Goal: Information Seeking & Learning: Learn about a topic

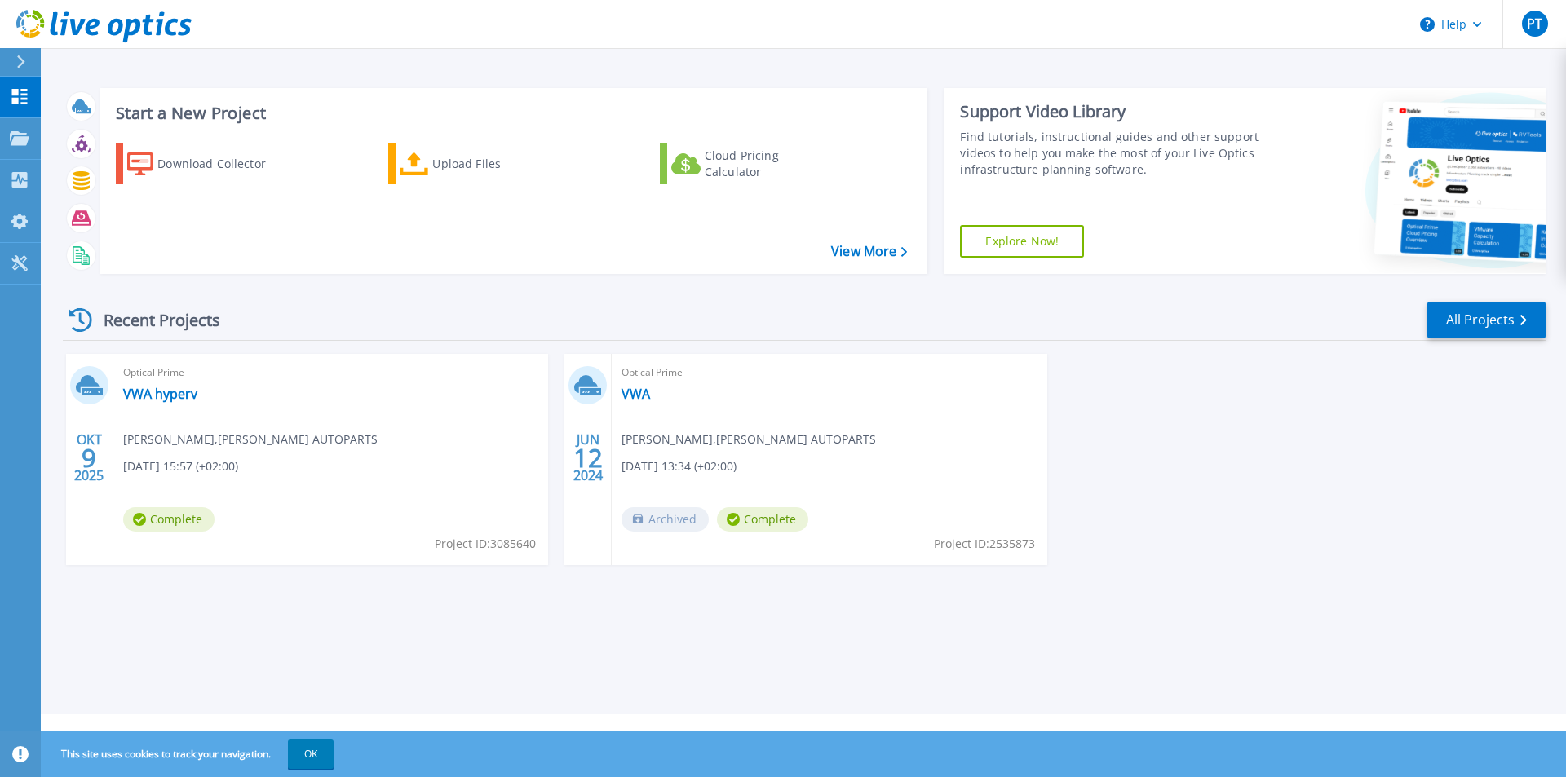
click at [210, 469] on span "[DATE] 15:57 (+02:00)" at bounding box center [180, 466] width 115 height 18
click at [164, 440] on span "Phuoc Tran , VAN WEZEL AUTOPARTS" at bounding box center [250, 440] width 254 height 18
click at [153, 393] on link "VWA hyperv" at bounding box center [160, 394] width 74 height 16
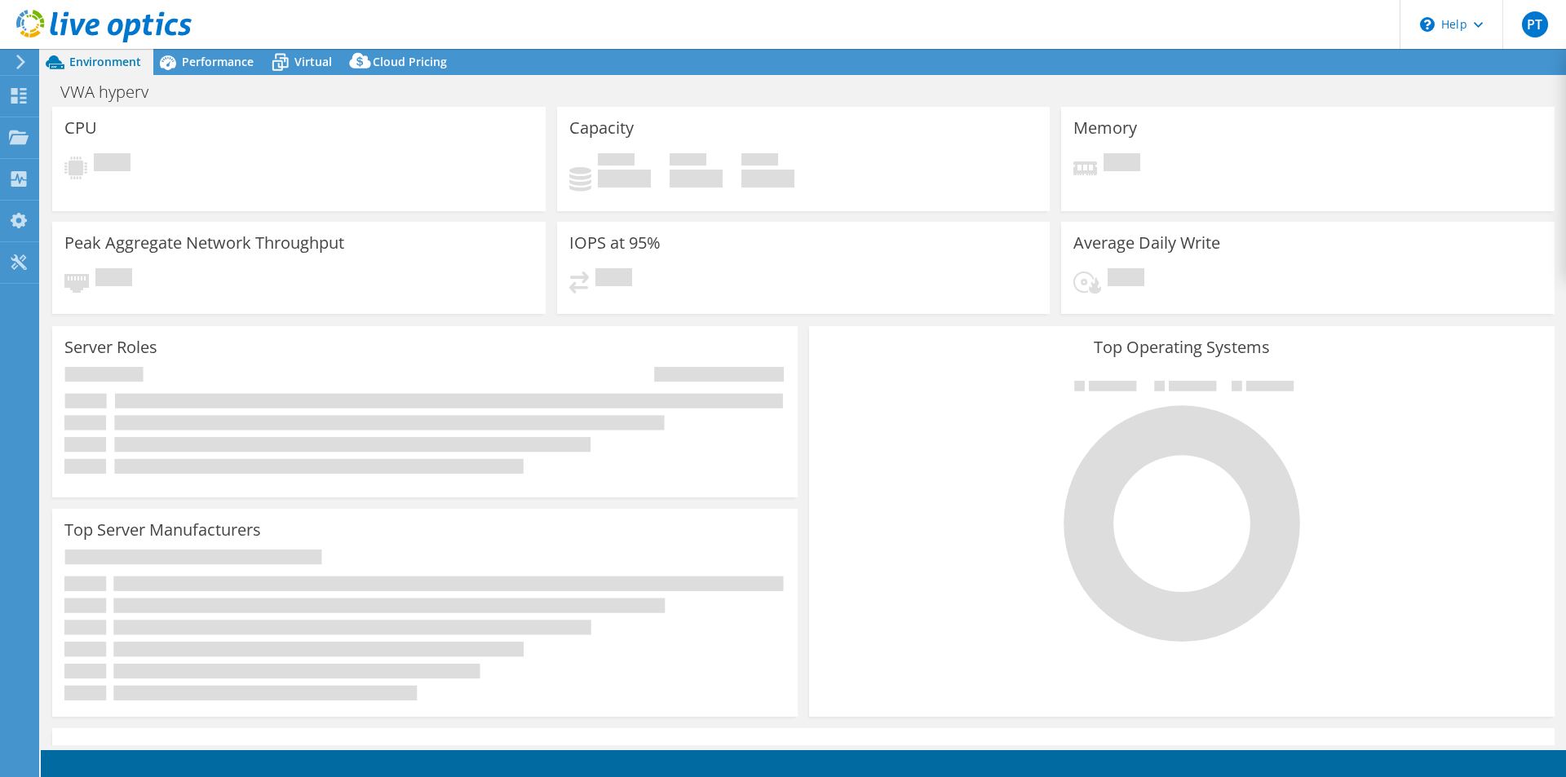
select select "EULondon"
select select "EUR"
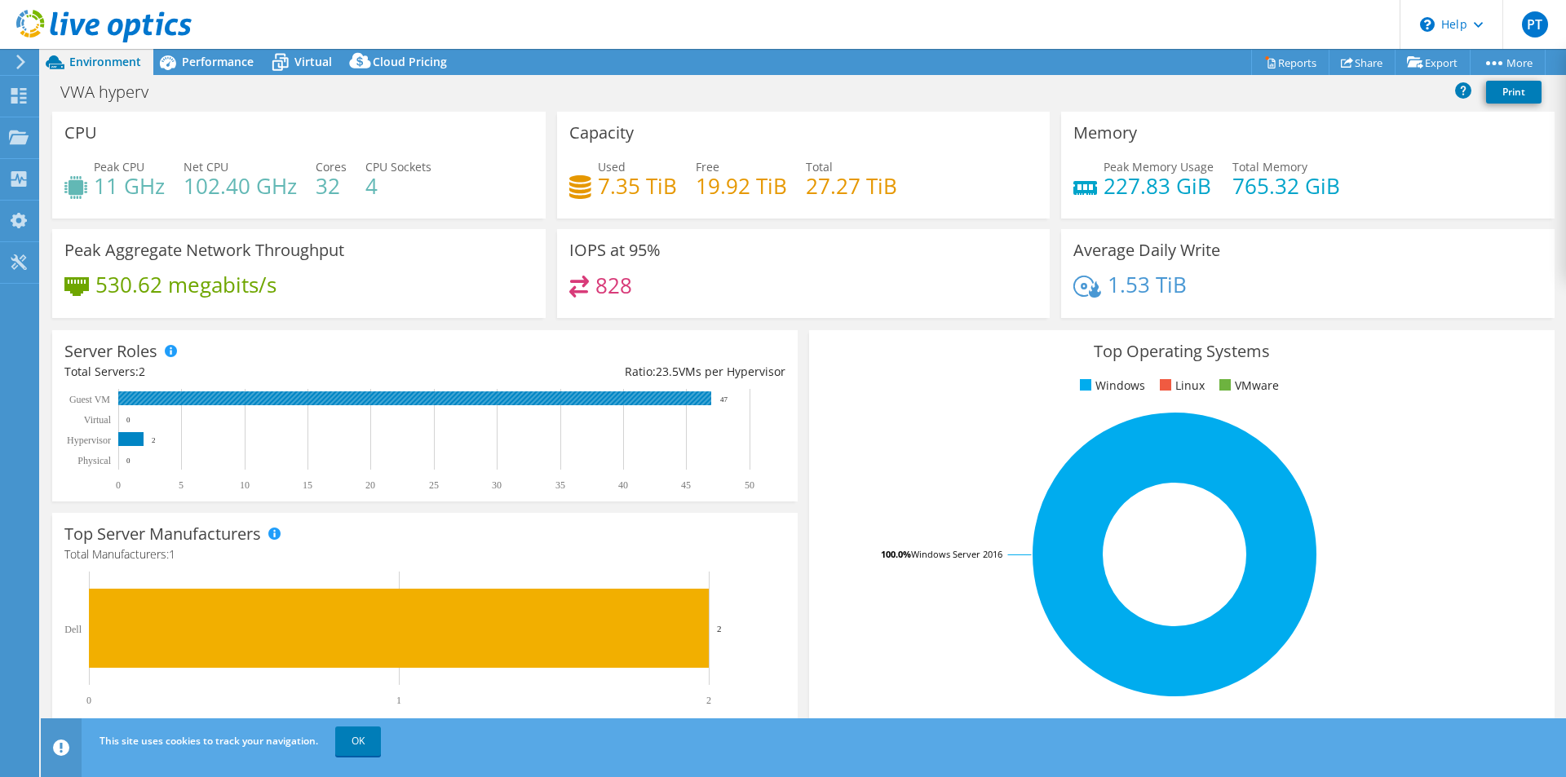
click at [515, 400] on rect at bounding box center [414, 398] width 593 height 14
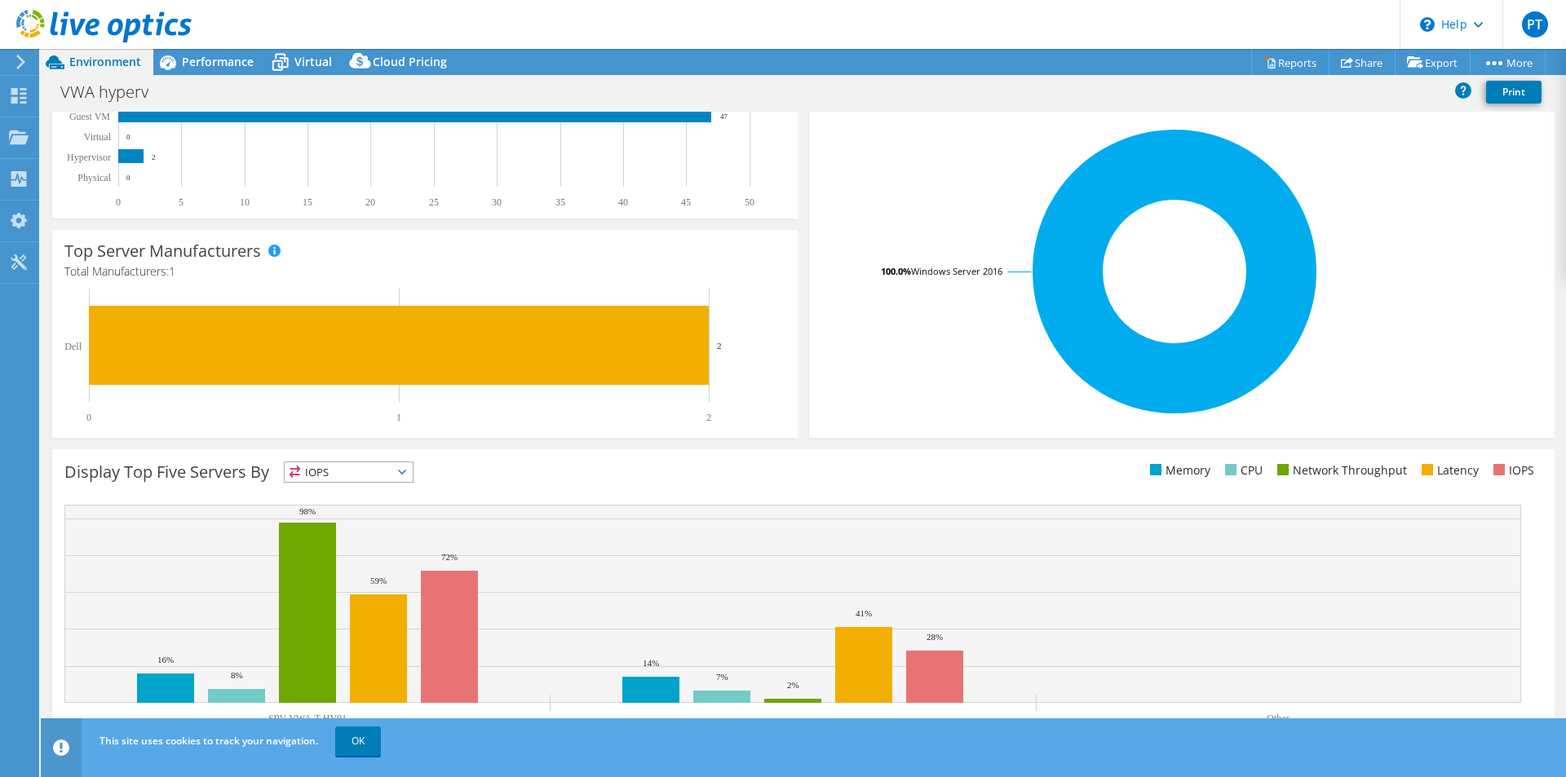
scroll to position [311, 0]
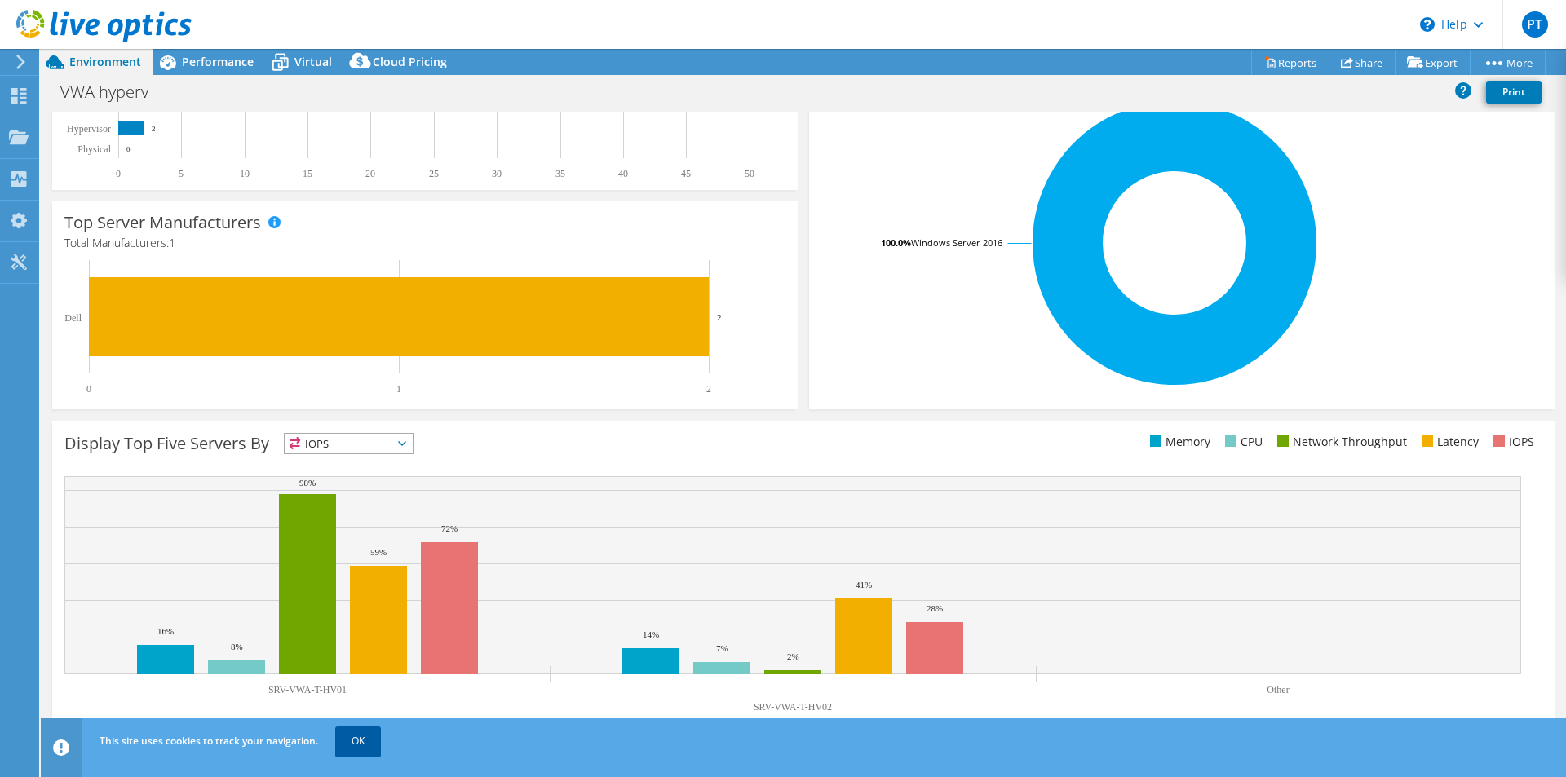
click at [351, 743] on link "OK" at bounding box center [358, 741] width 46 height 29
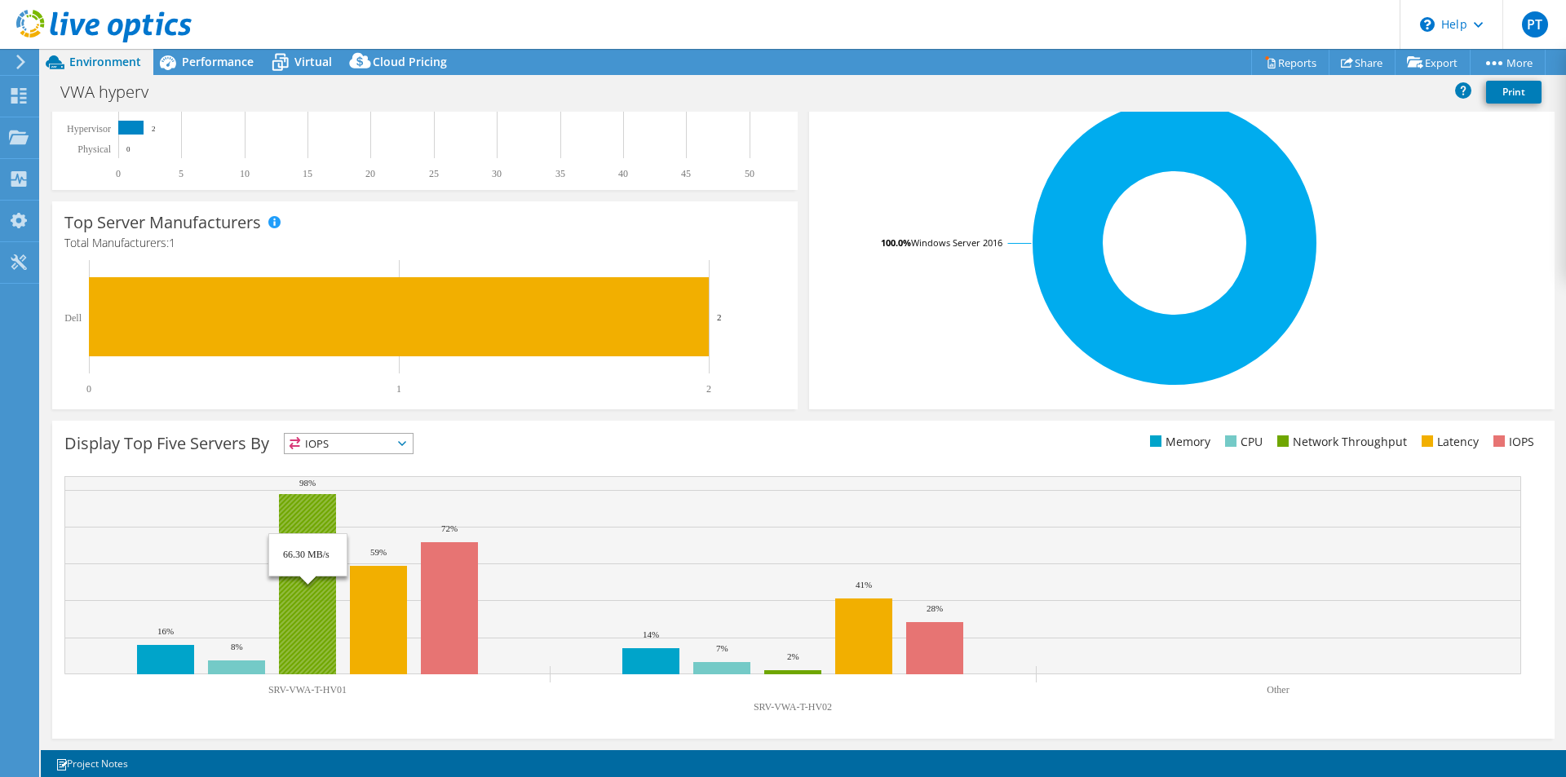
click at [305, 581] on rect at bounding box center [307, 584] width 57 height 180
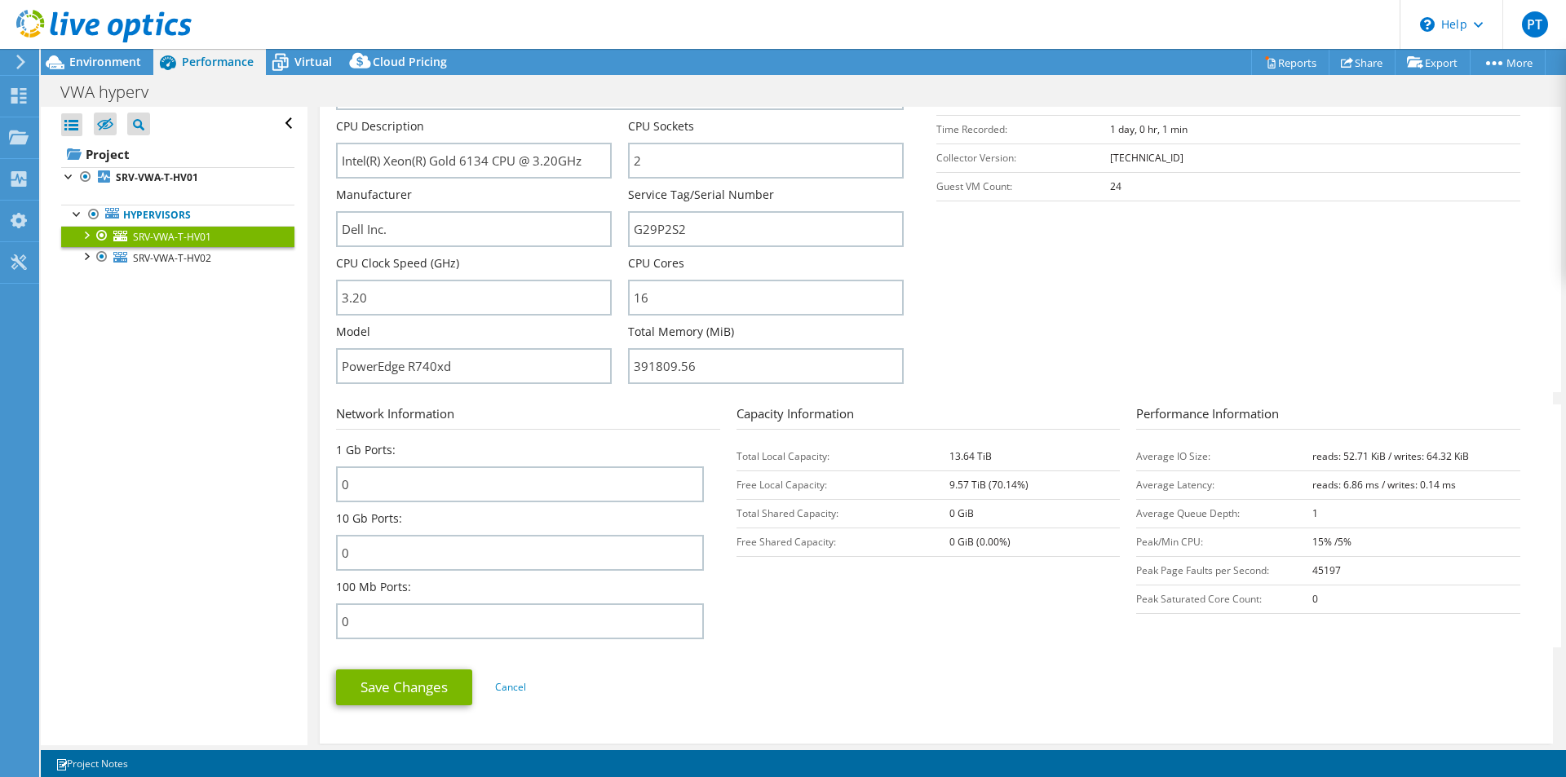
scroll to position [0, 0]
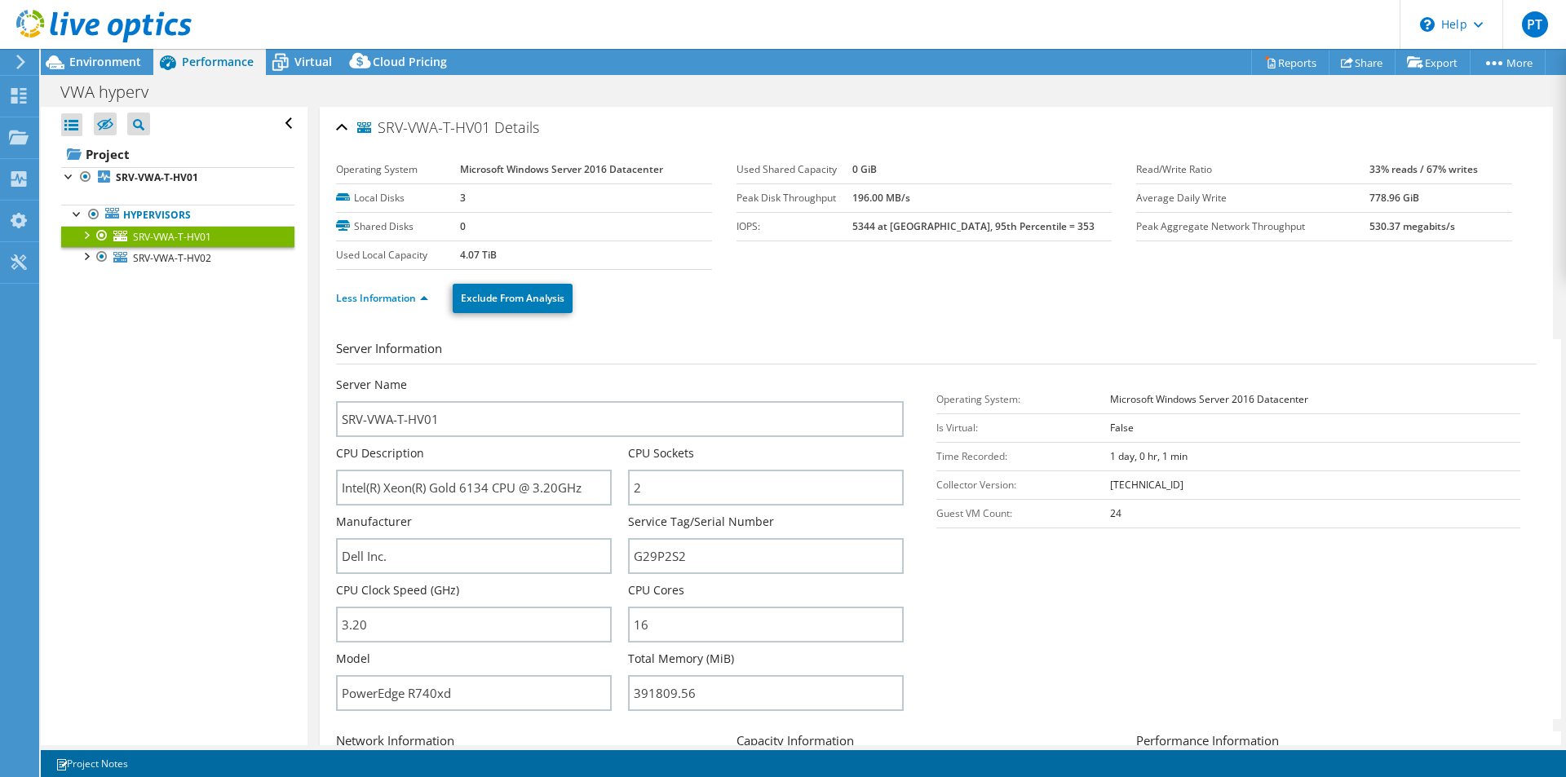
click at [86, 236] on div at bounding box center [85, 234] width 16 height 16
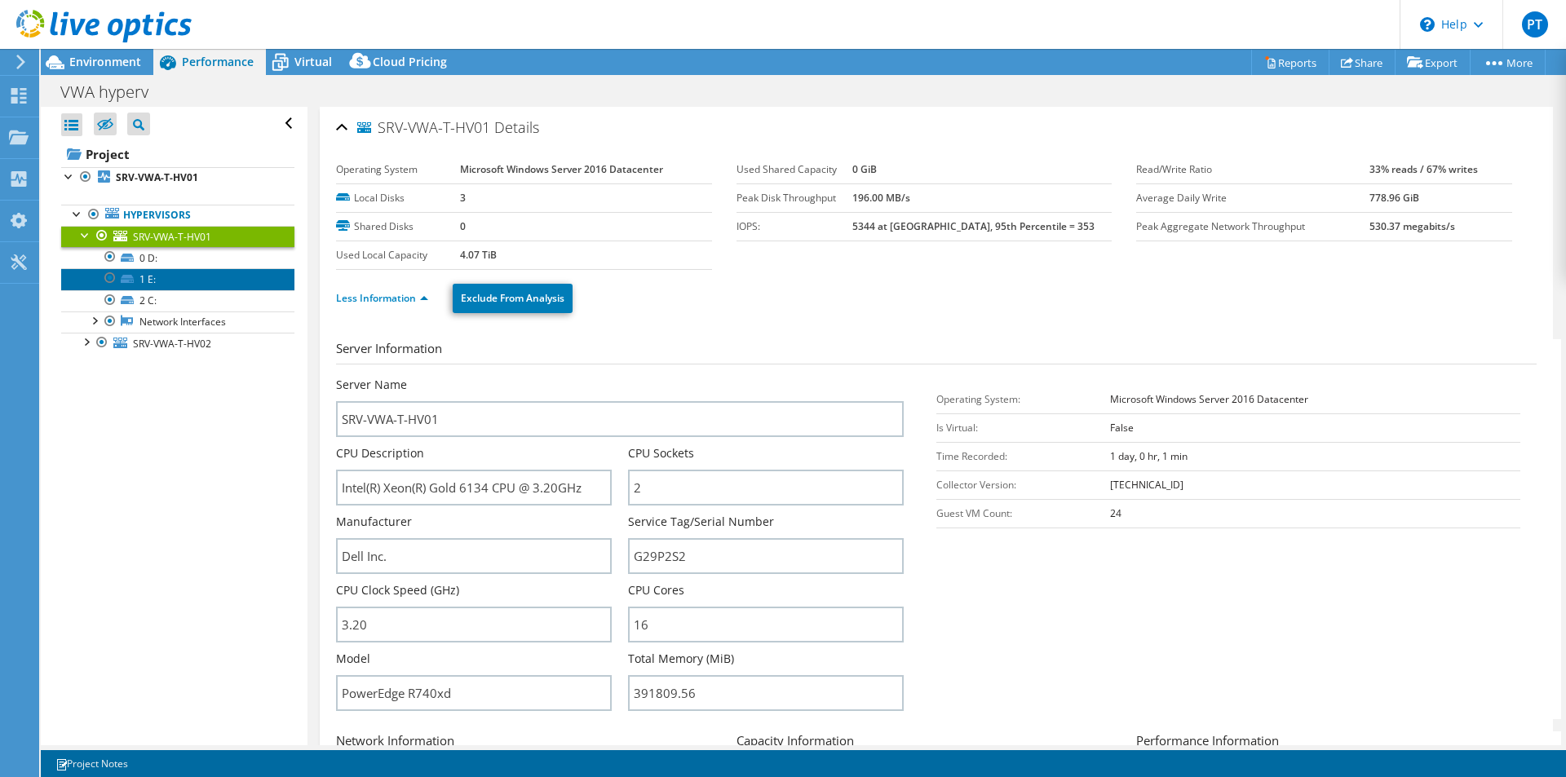
click at [161, 280] on link "1 E:" at bounding box center [177, 278] width 233 height 21
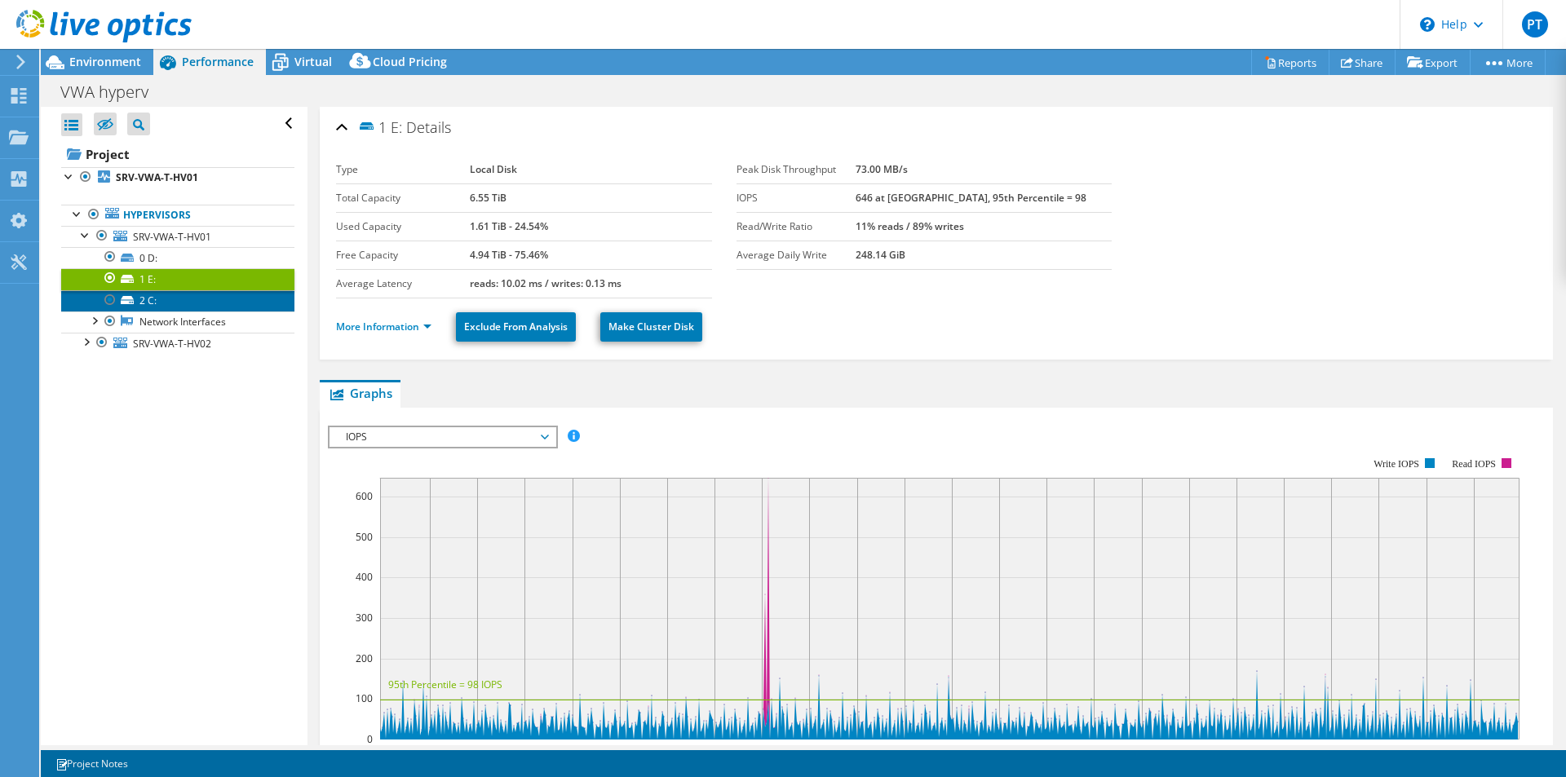
click at [147, 298] on link "2 C:" at bounding box center [177, 300] width 233 height 21
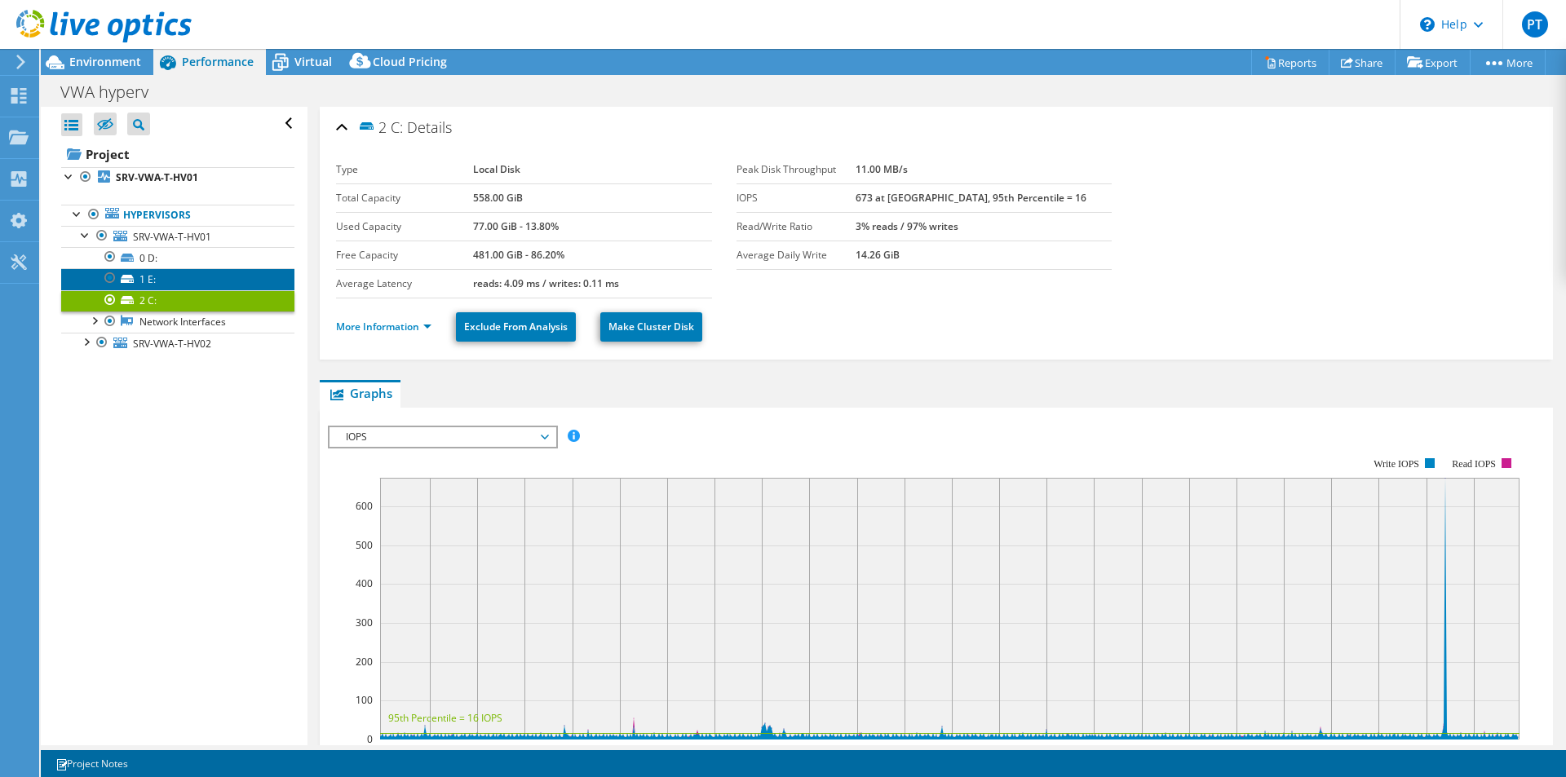
click at [160, 282] on link "1 E:" at bounding box center [177, 278] width 233 height 21
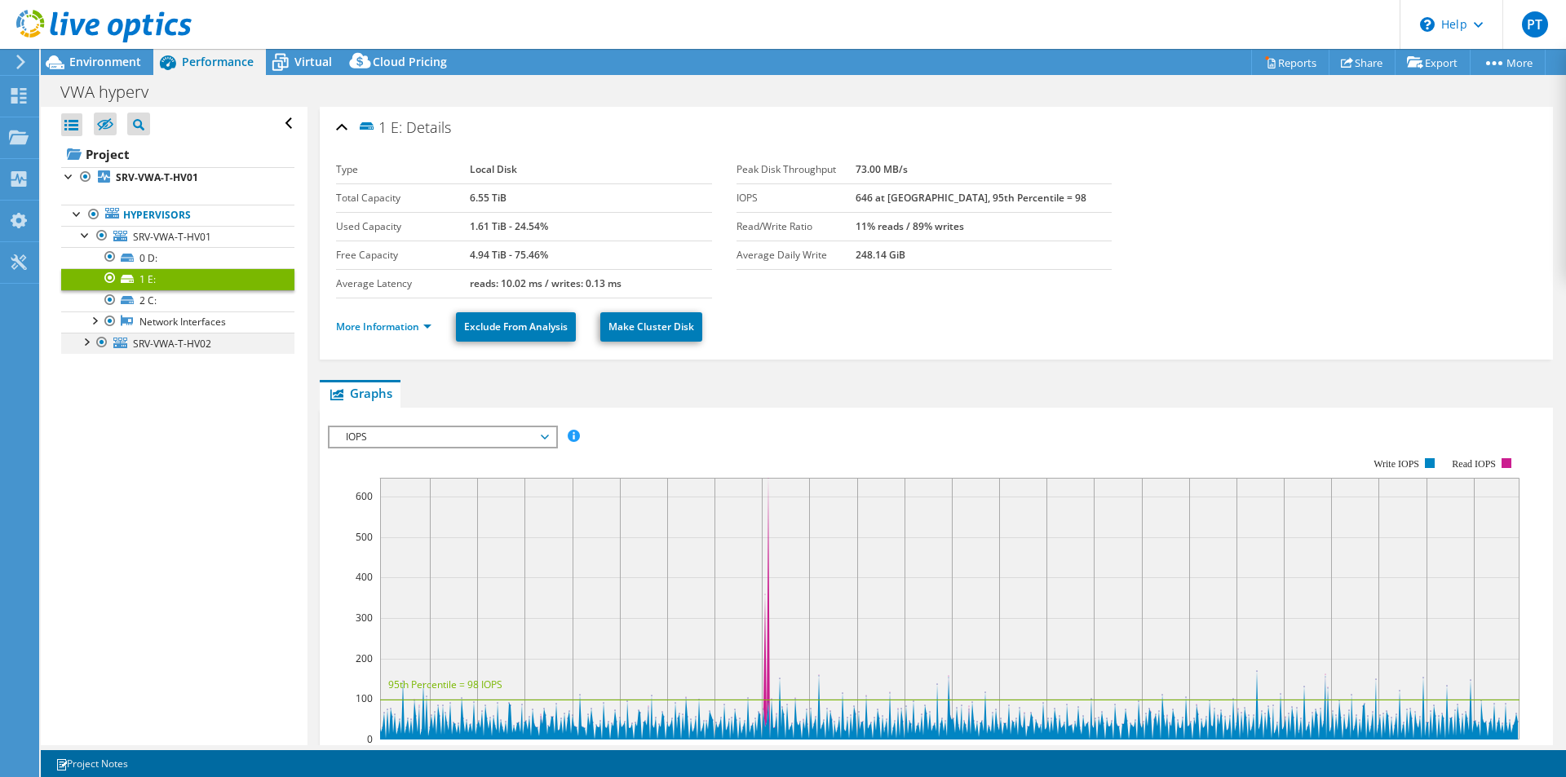
click at [86, 347] on div at bounding box center [85, 341] width 16 height 16
click at [94, 321] on div at bounding box center [94, 319] width 16 height 16
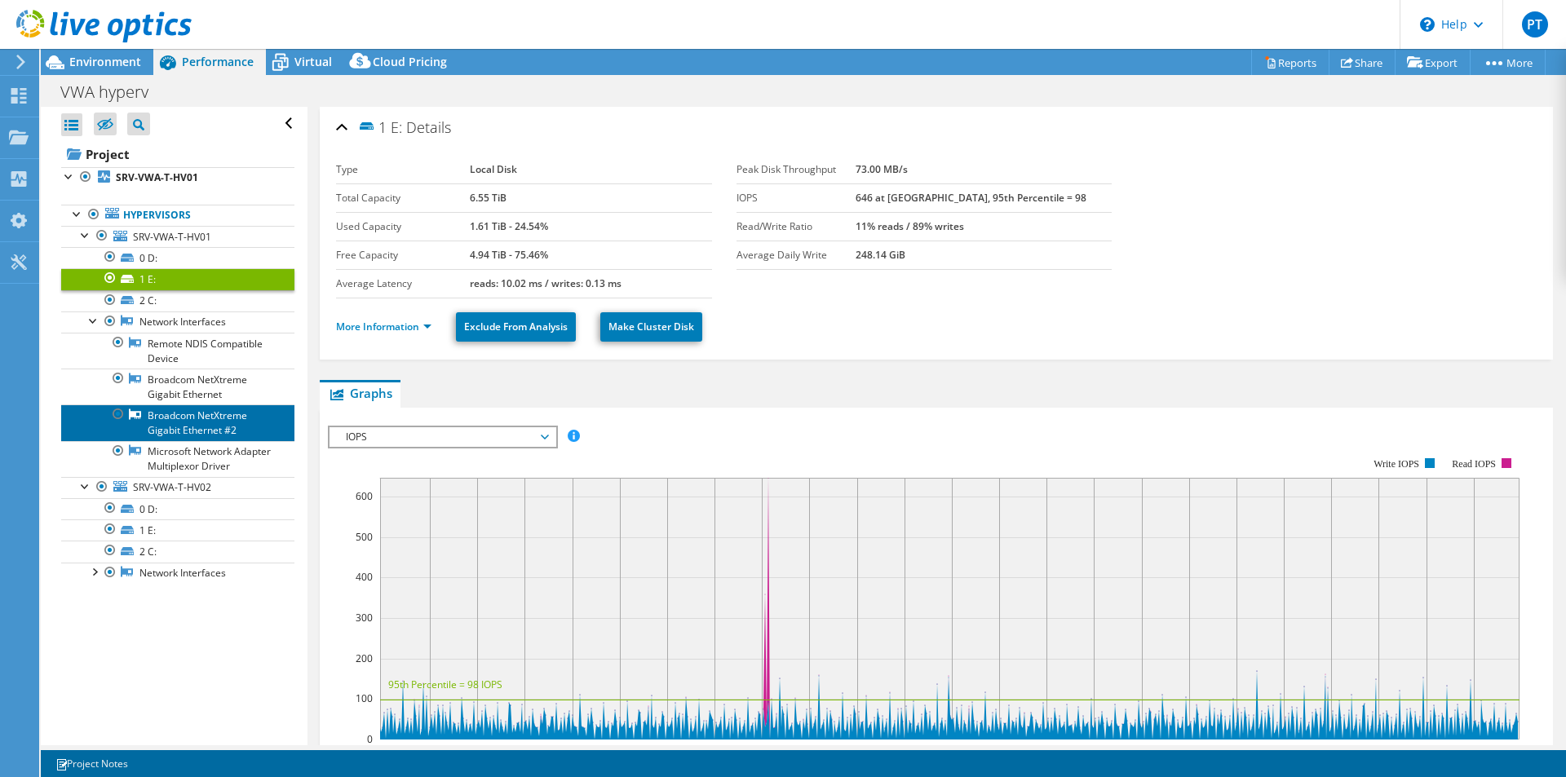
click at [185, 423] on link "Broadcom NetXtreme Gigabit Ethernet #2" at bounding box center [177, 422] width 233 height 36
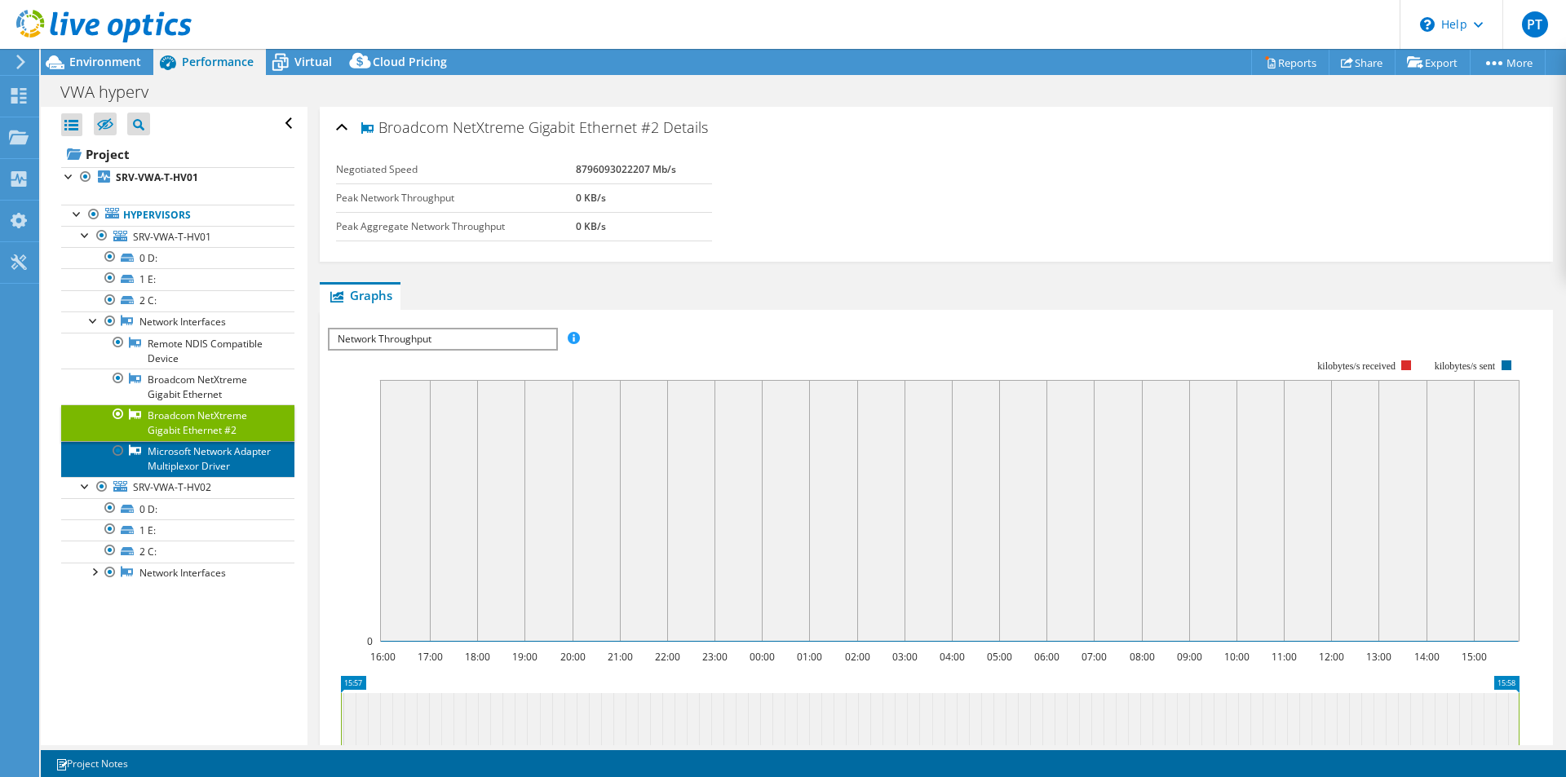
click at [211, 460] on link "Microsoft Network Adapter Multiplexor Driver" at bounding box center [177, 459] width 233 height 36
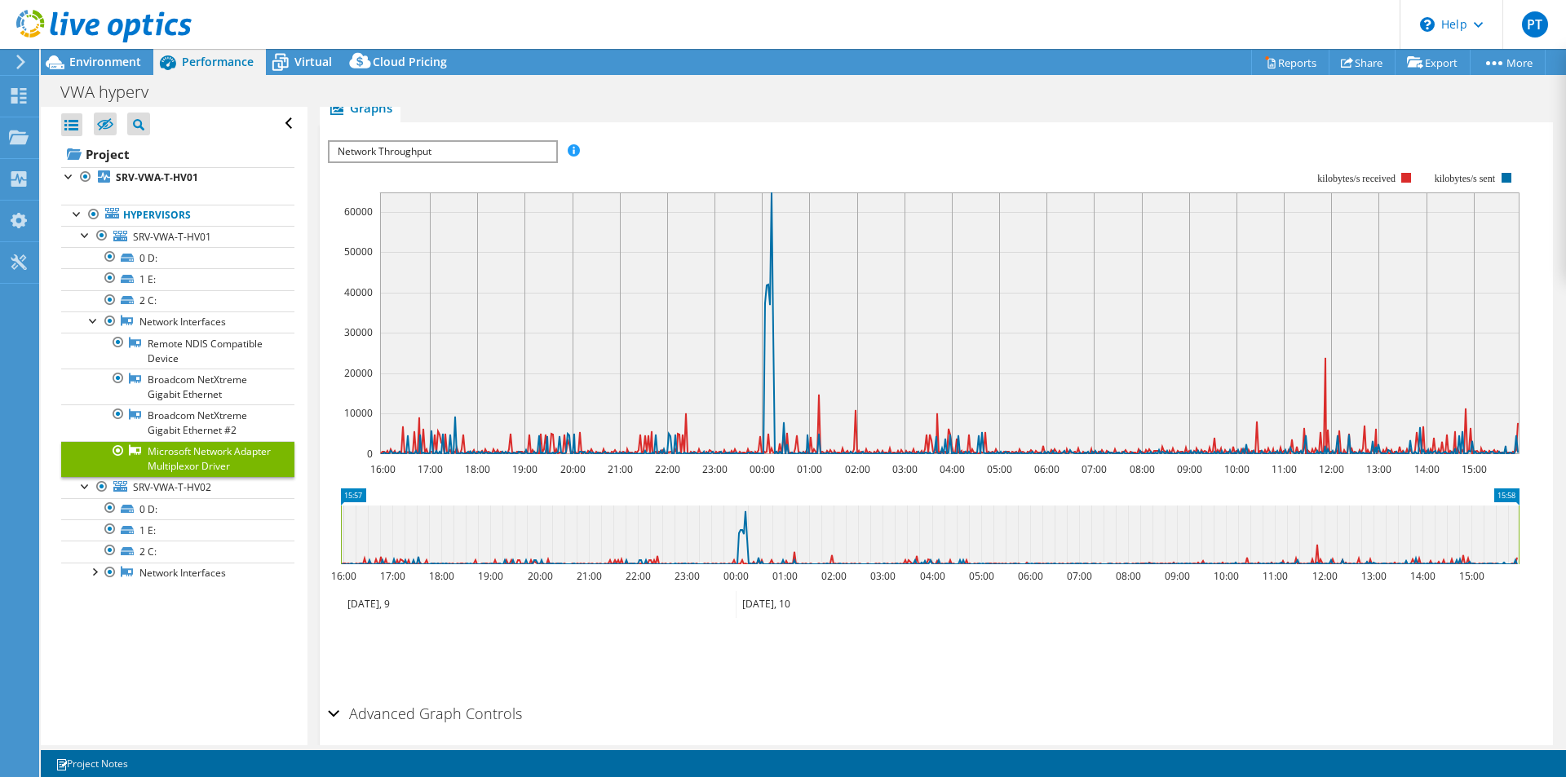
scroll to position [163, 0]
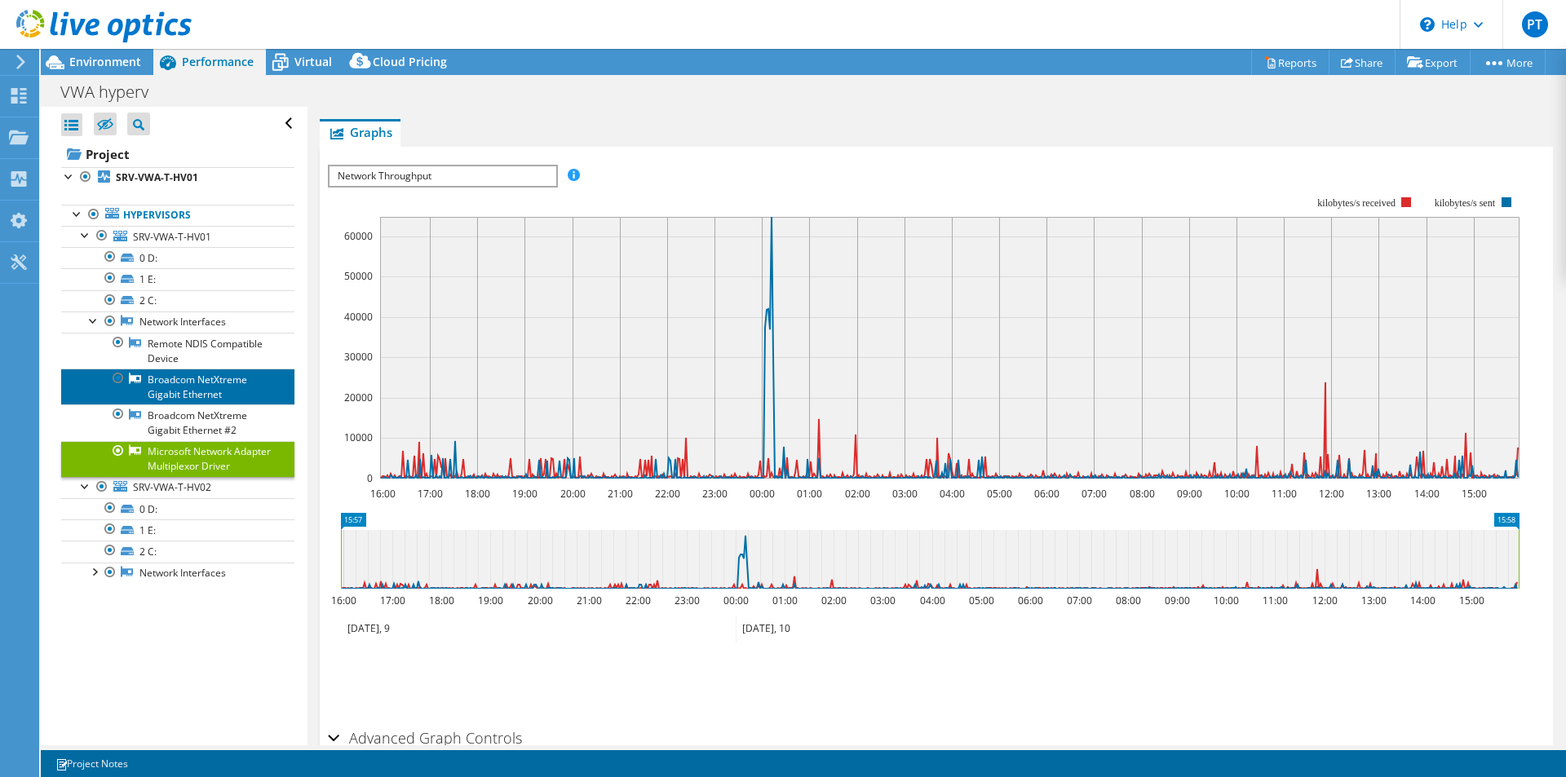
click at [192, 389] on link "Broadcom NetXtreme Gigabit Ethernet" at bounding box center [177, 387] width 233 height 36
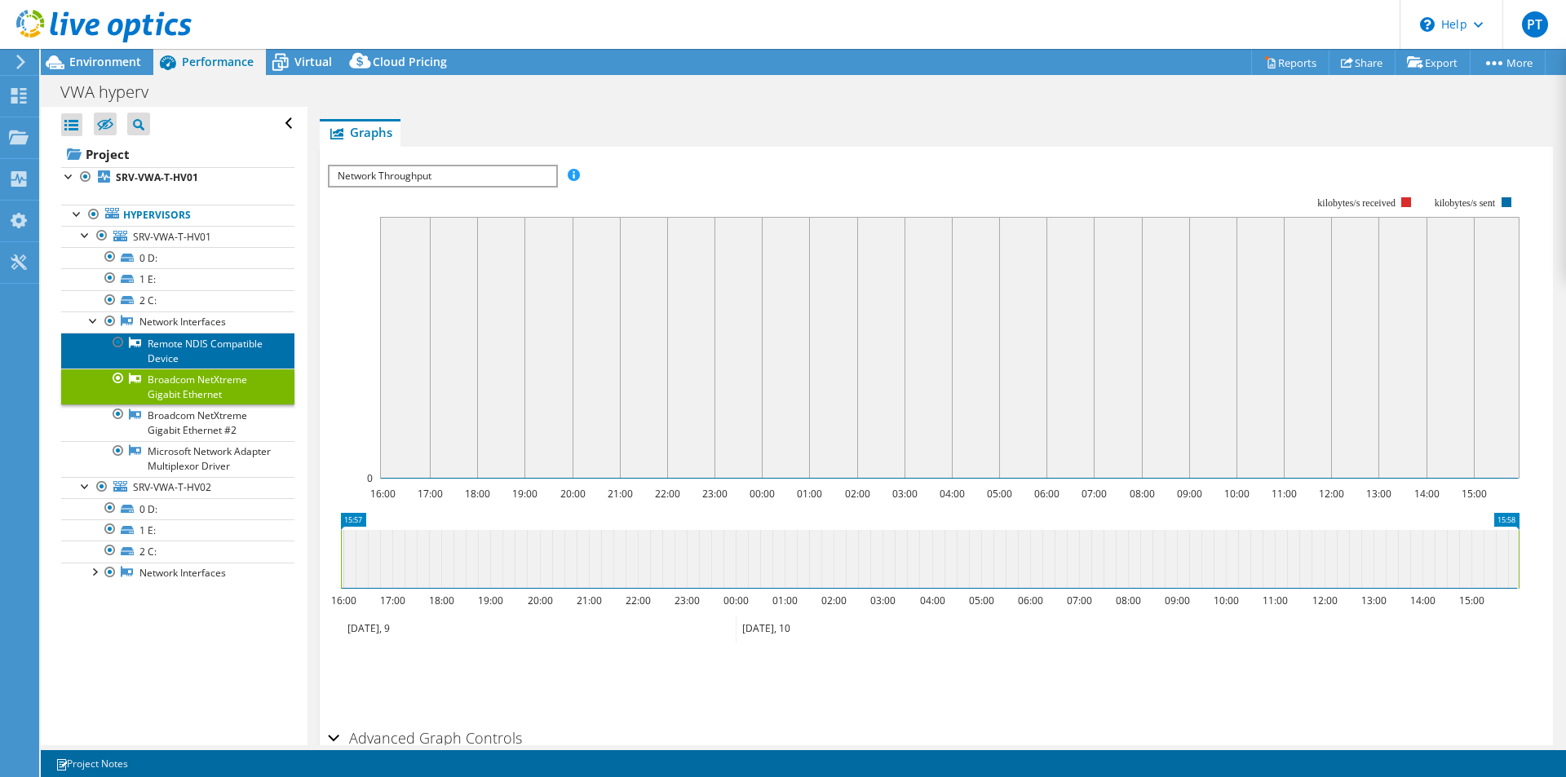
click at [237, 356] on link "Remote NDIS Compatible Device" at bounding box center [177, 351] width 233 height 36
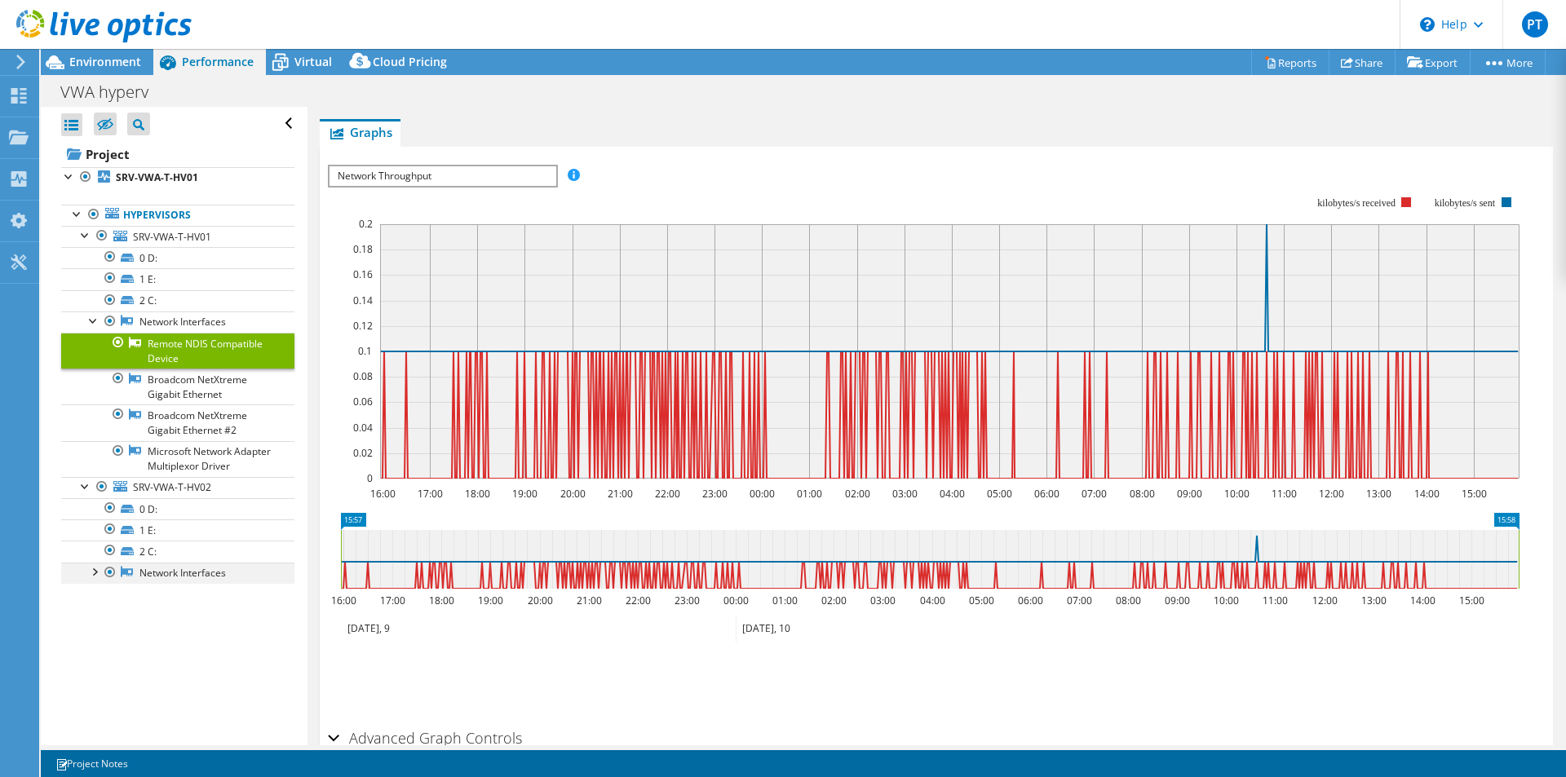
click at [99, 579] on div at bounding box center [94, 571] width 16 height 16
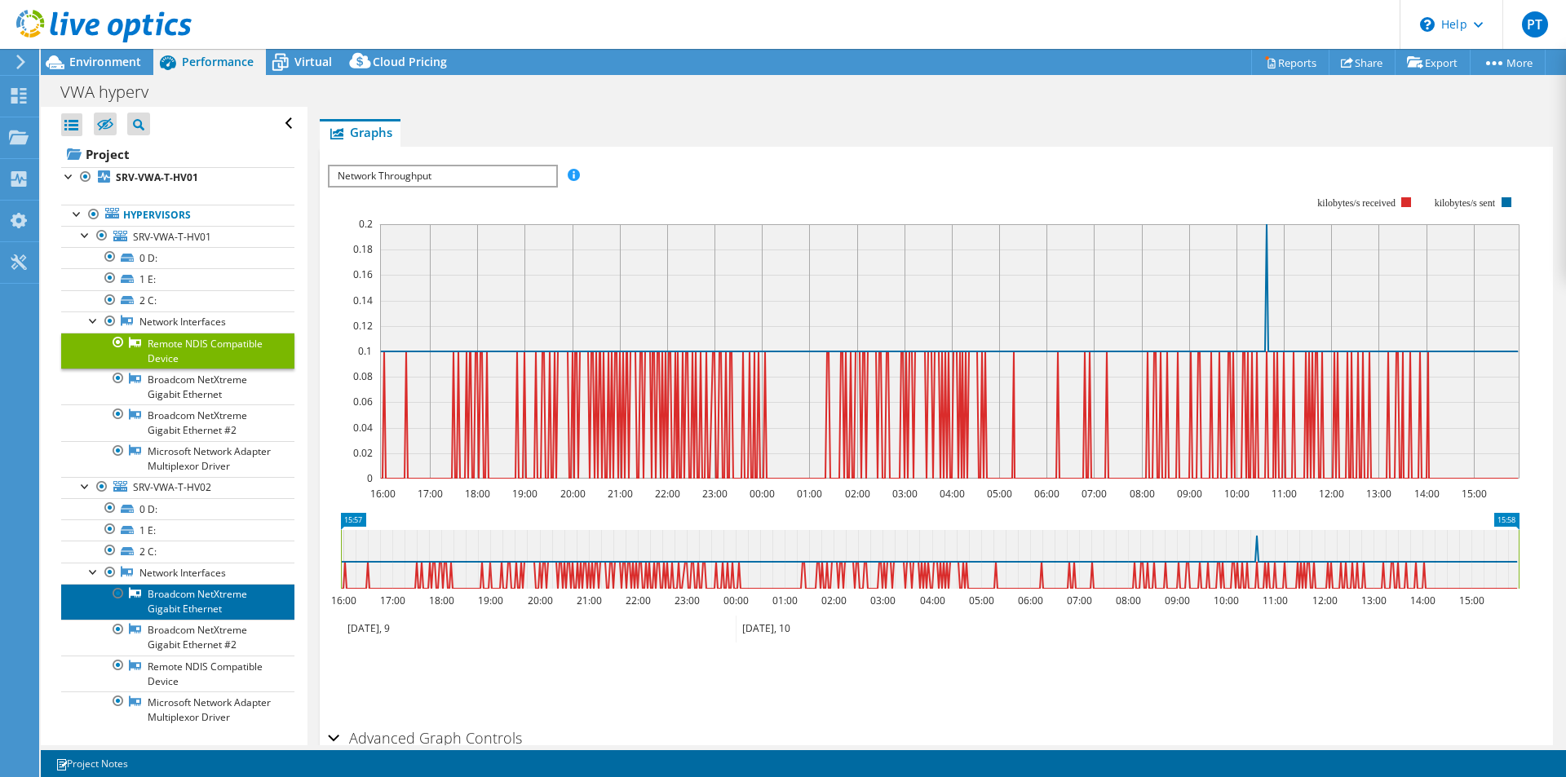
click at [226, 620] on link "Broadcom NetXtreme Gigabit Ethernet" at bounding box center [177, 602] width 233 height 36
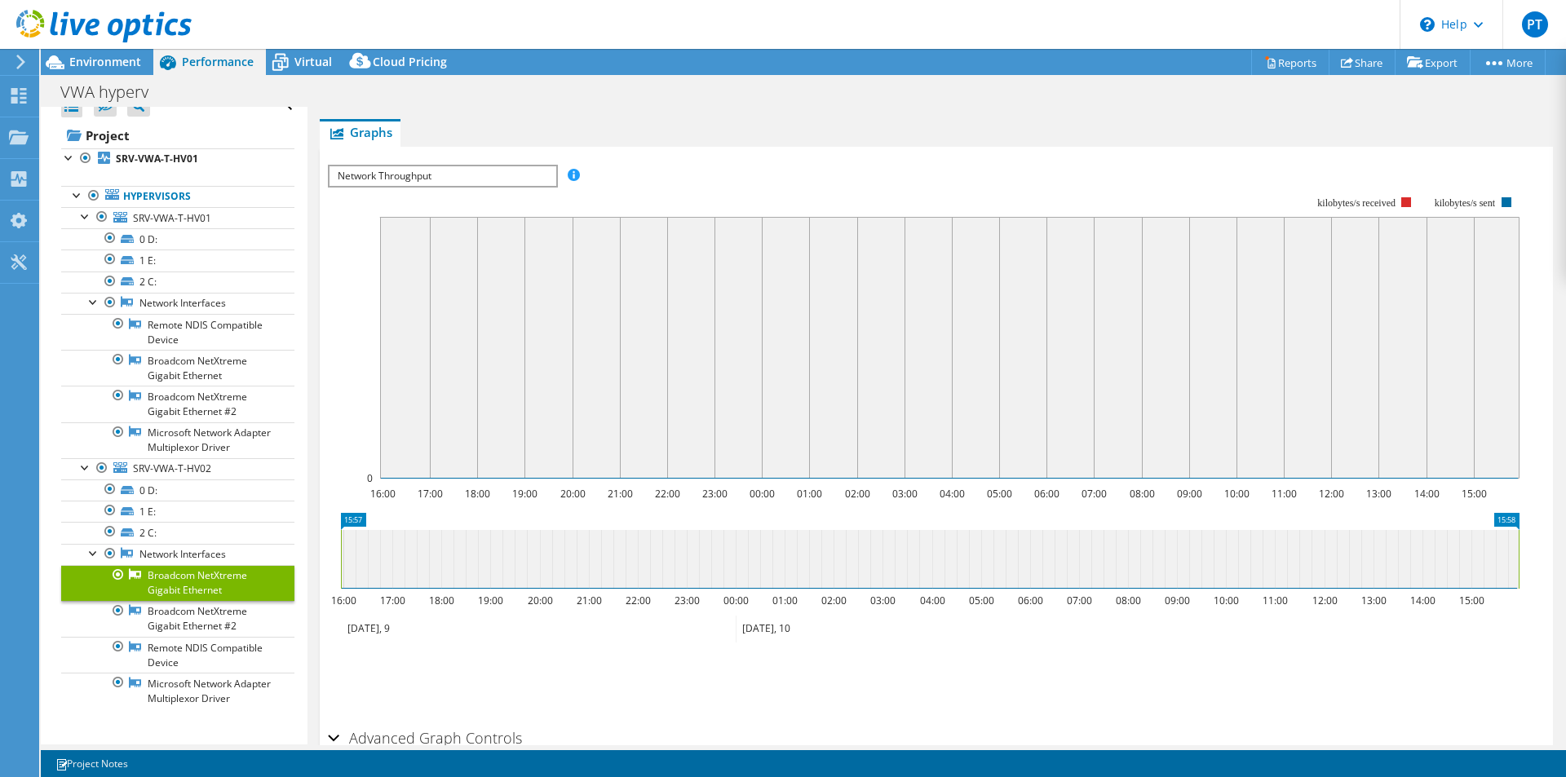
scroll to position [47, 0]
click at [200, 614] on link "Broadcom NetXtreme Gigabit Ethernet #2" at bounding box center [177, 619] width 233 height 36
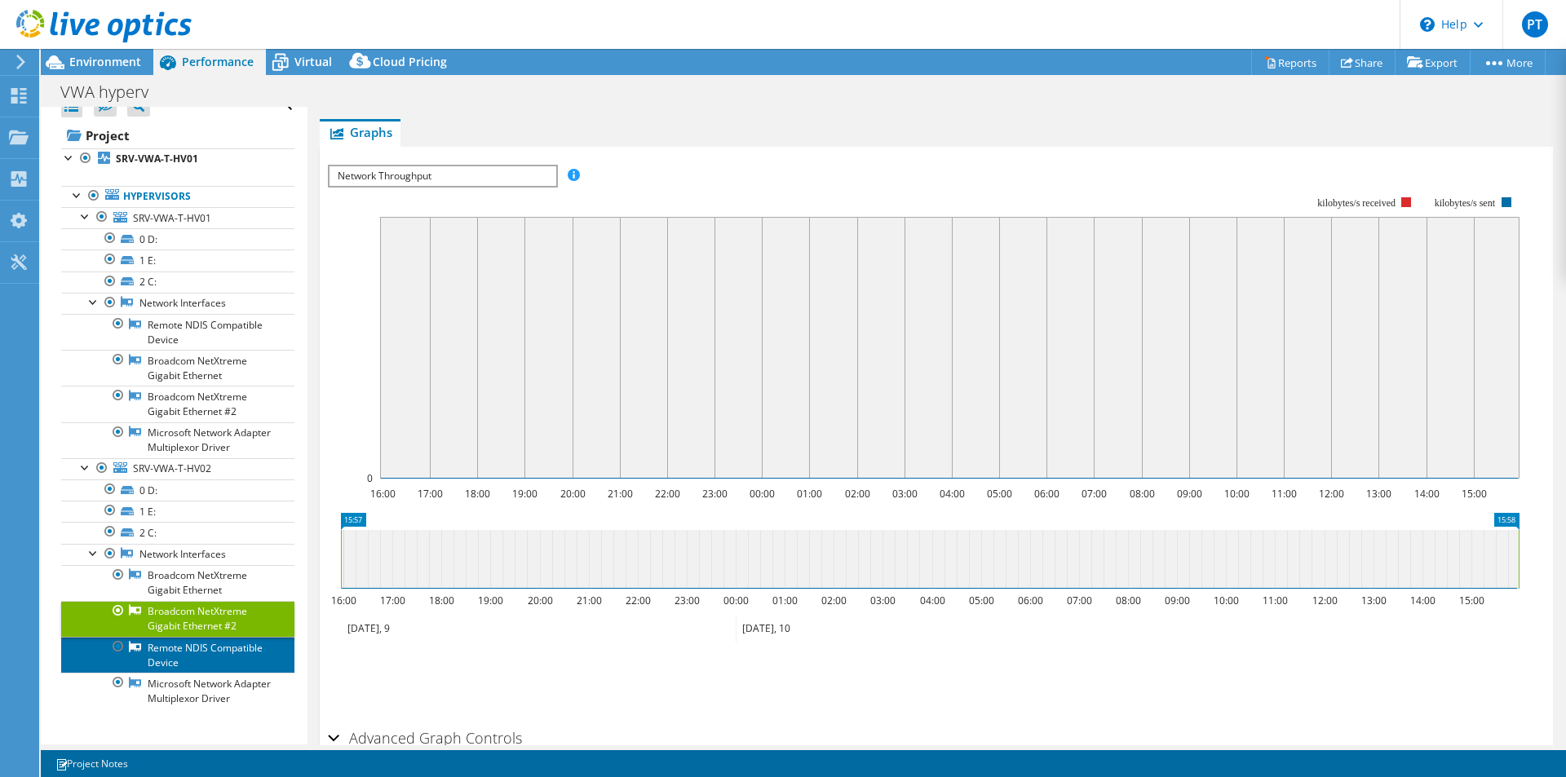
click at [211, 641] on link "Remote NDIS Compatible Device" at bounding box center [177, 655] width 233 height 36
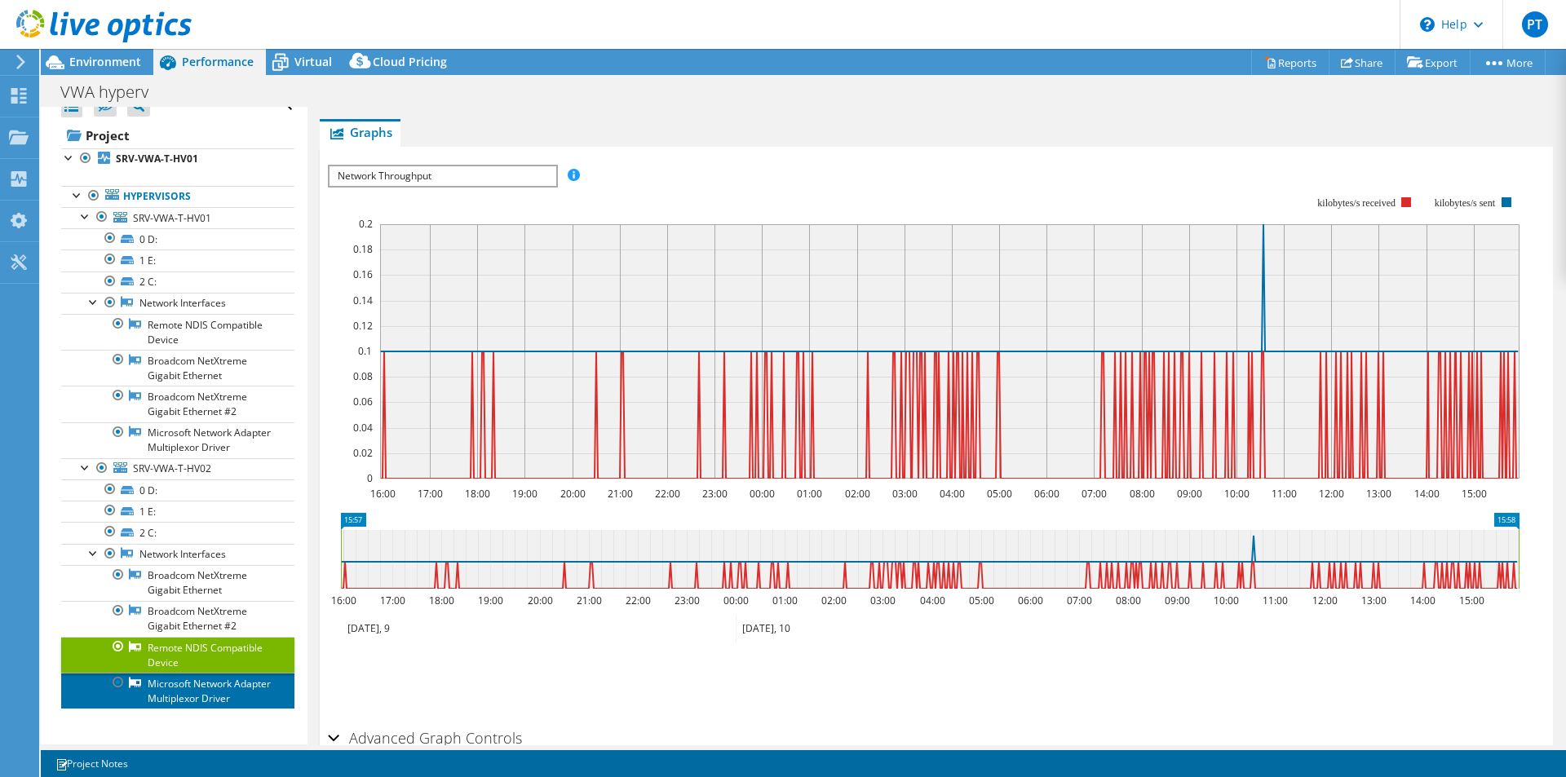
click at [230, 686] on link "Microsoft Network Adapter Multiplexor Driver" at bounding box center [177, 691] width 233 height 36
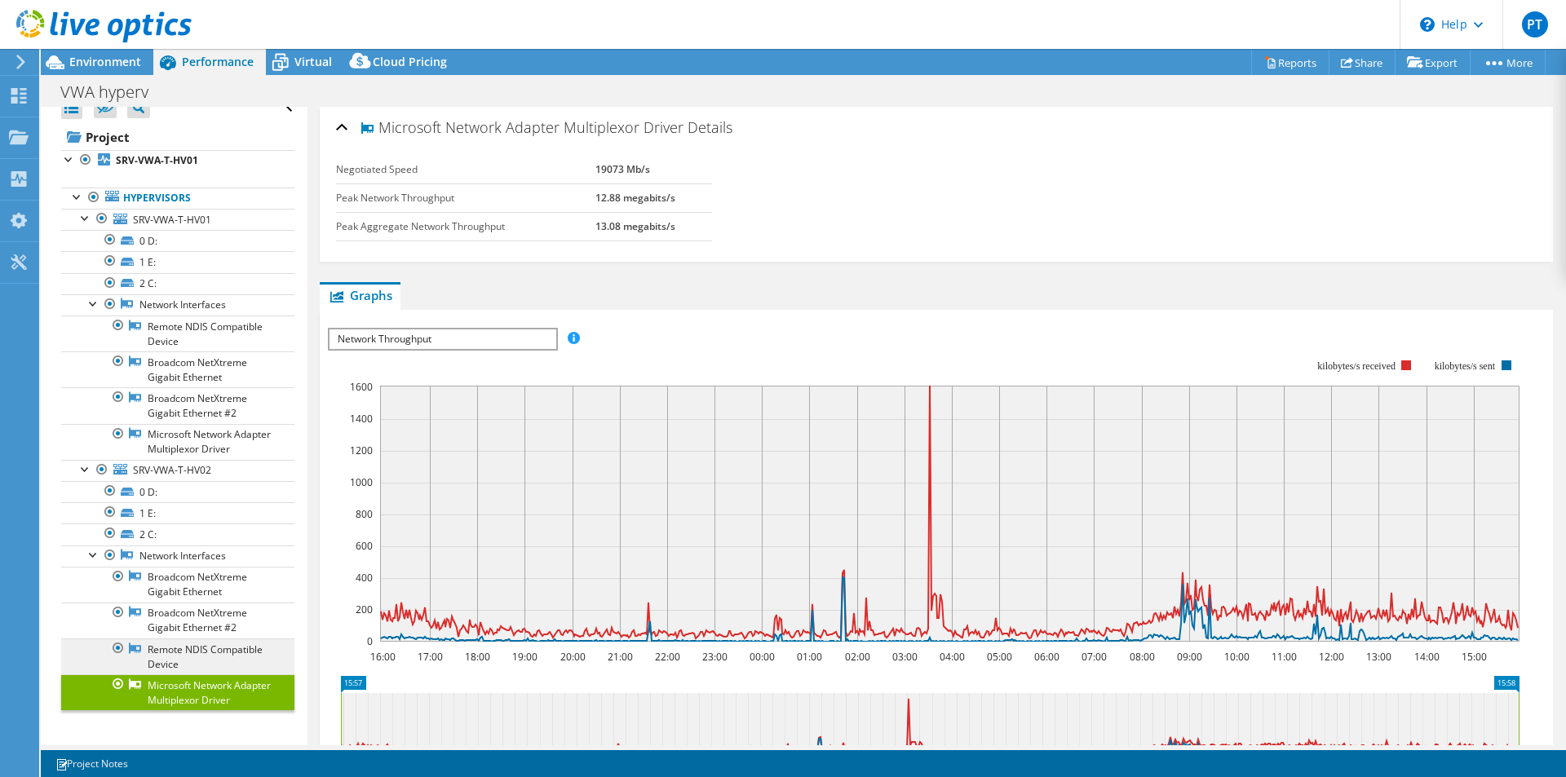
scroll to position [0, 0]
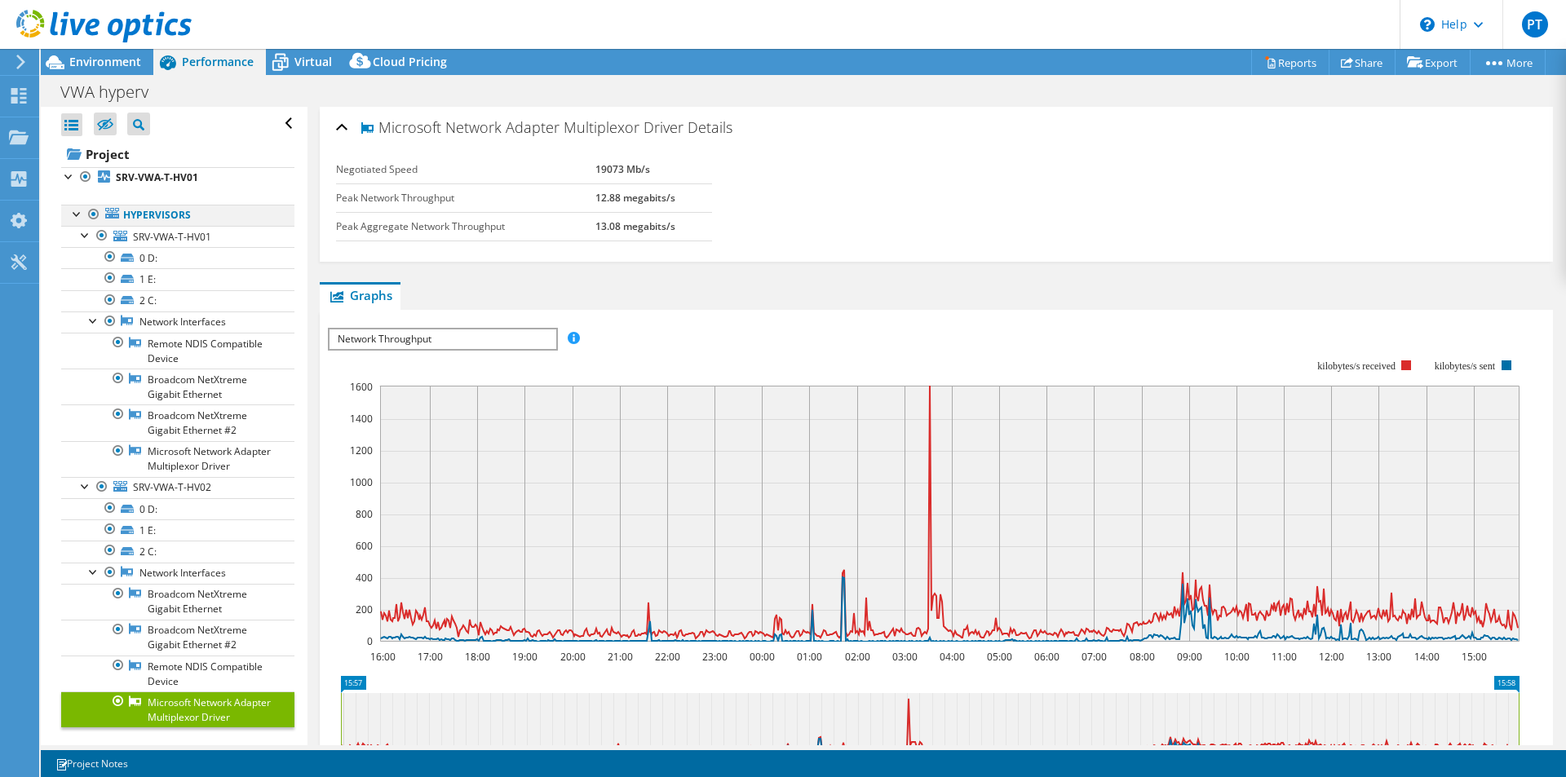
click at [79, 217] on div at bounding box center [77, 213] width 16 height 16
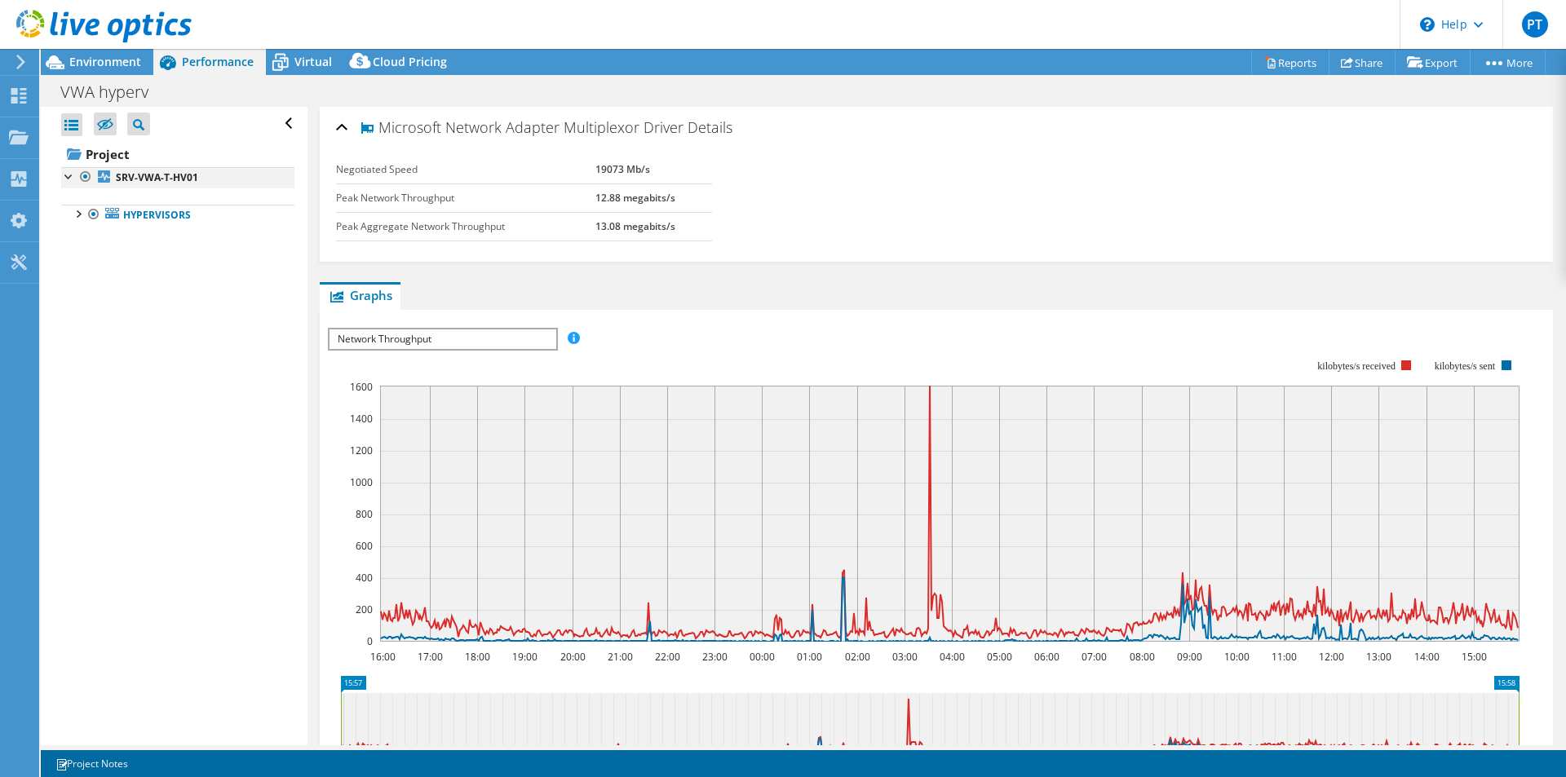
click at [72, 183] on div at bounding box center [69, 175] width 16 height 16
click at [73, 184] on link "SRV-VWA-T-HV01" at bounding box center [177, 177] width 233 height 21
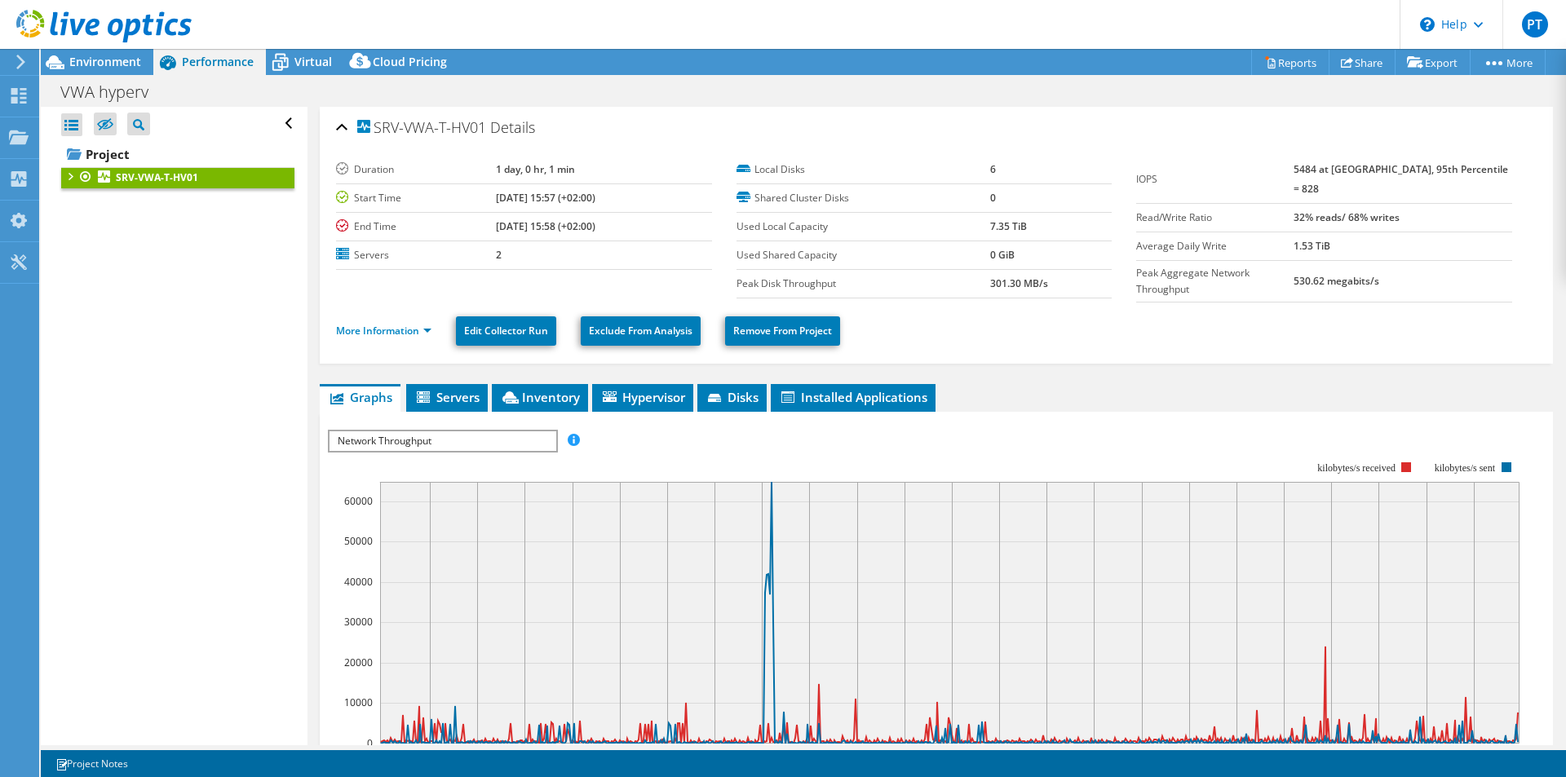
click at [72, 175] on div at bounding box center [69, 175] width 16 height 16
click at [82, 221] on link "Hypervisors" at bounding box center [177, 215] width 233 height 21
click at [77, 213] on div at bounding box center [77, 213] width 16 height 16
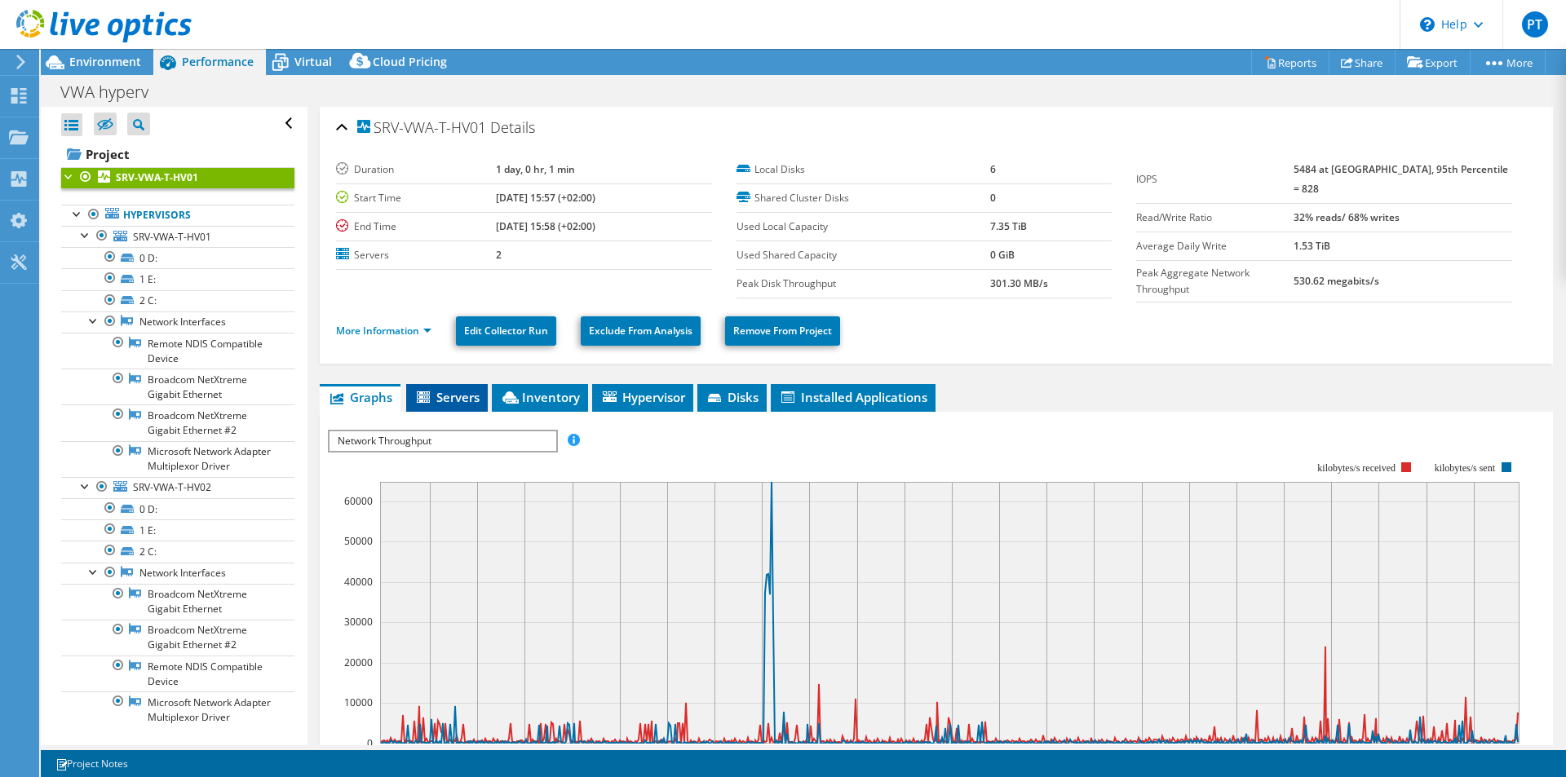
click at [453, 393] on span "Servers" at bounding box center [446, 397] width 65 height 16
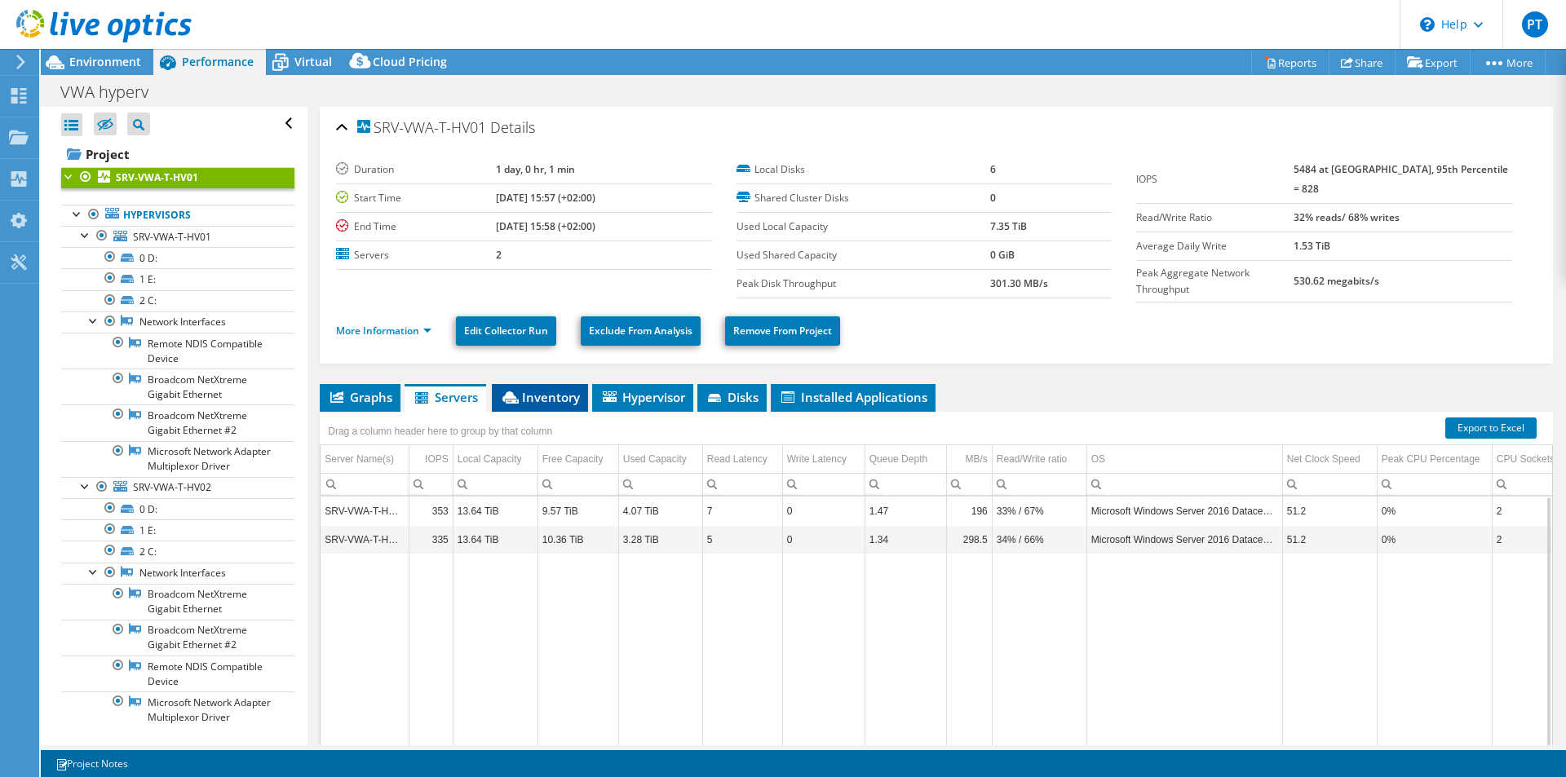
click at [540, 395] on span "Inventory" at bounding box center [540, 397] width 80 height 16
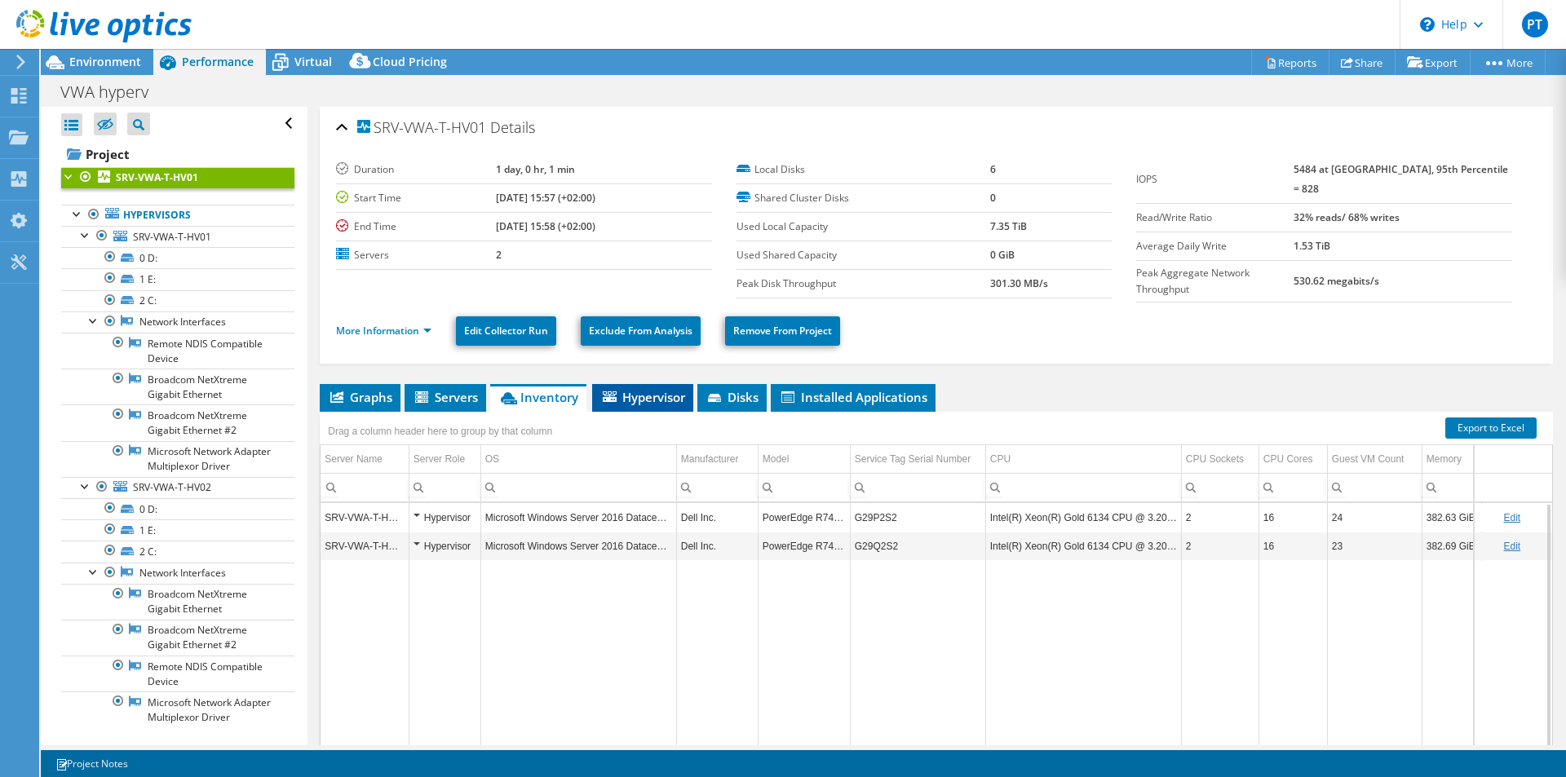
click at [645, 397] on span "Hypervisor" at bounding box center [642, 397] width 85 height 16
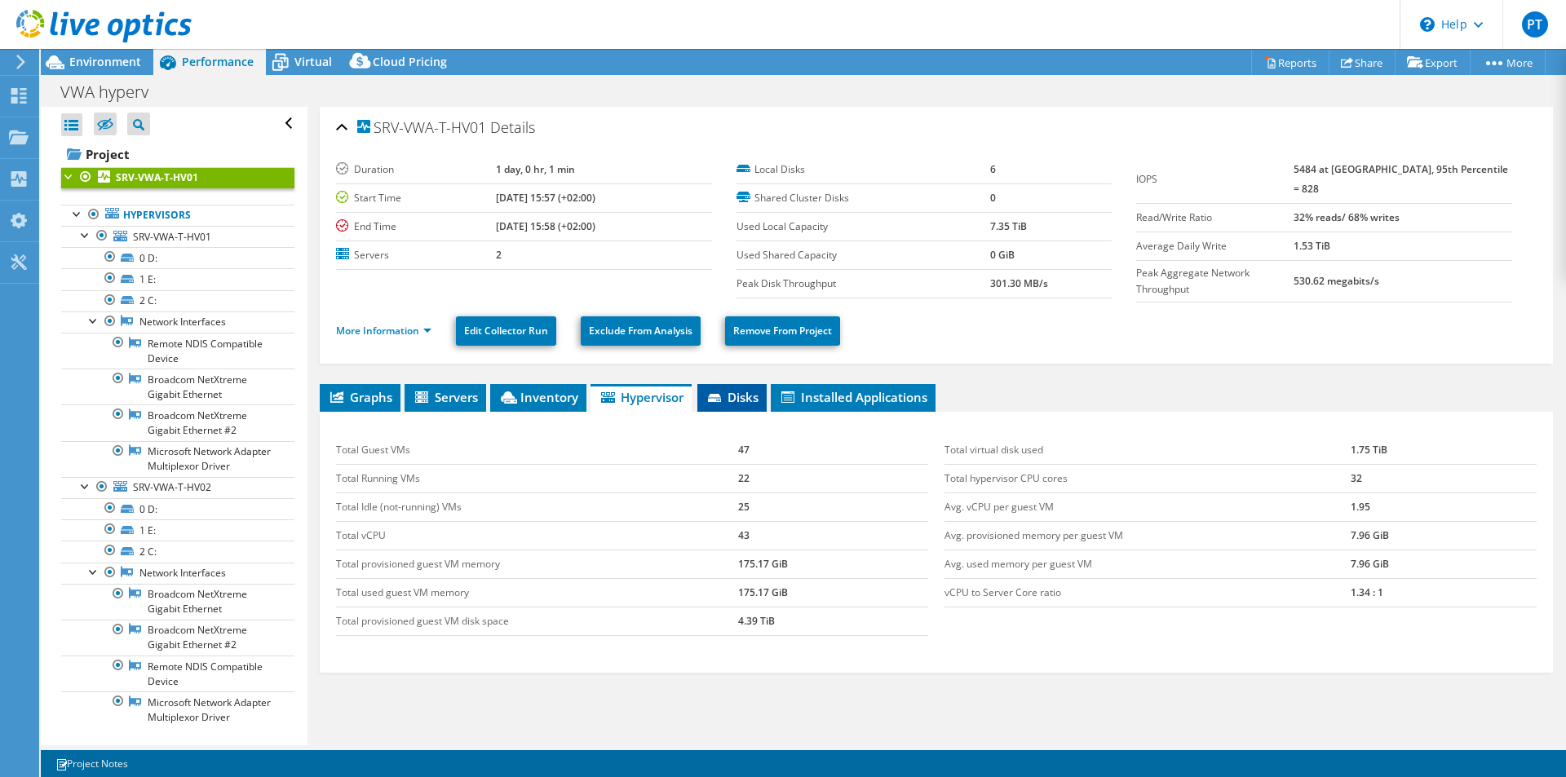
click at [738, 389] on span "Disks" at bounding box center [731, 397] width 53 height 16
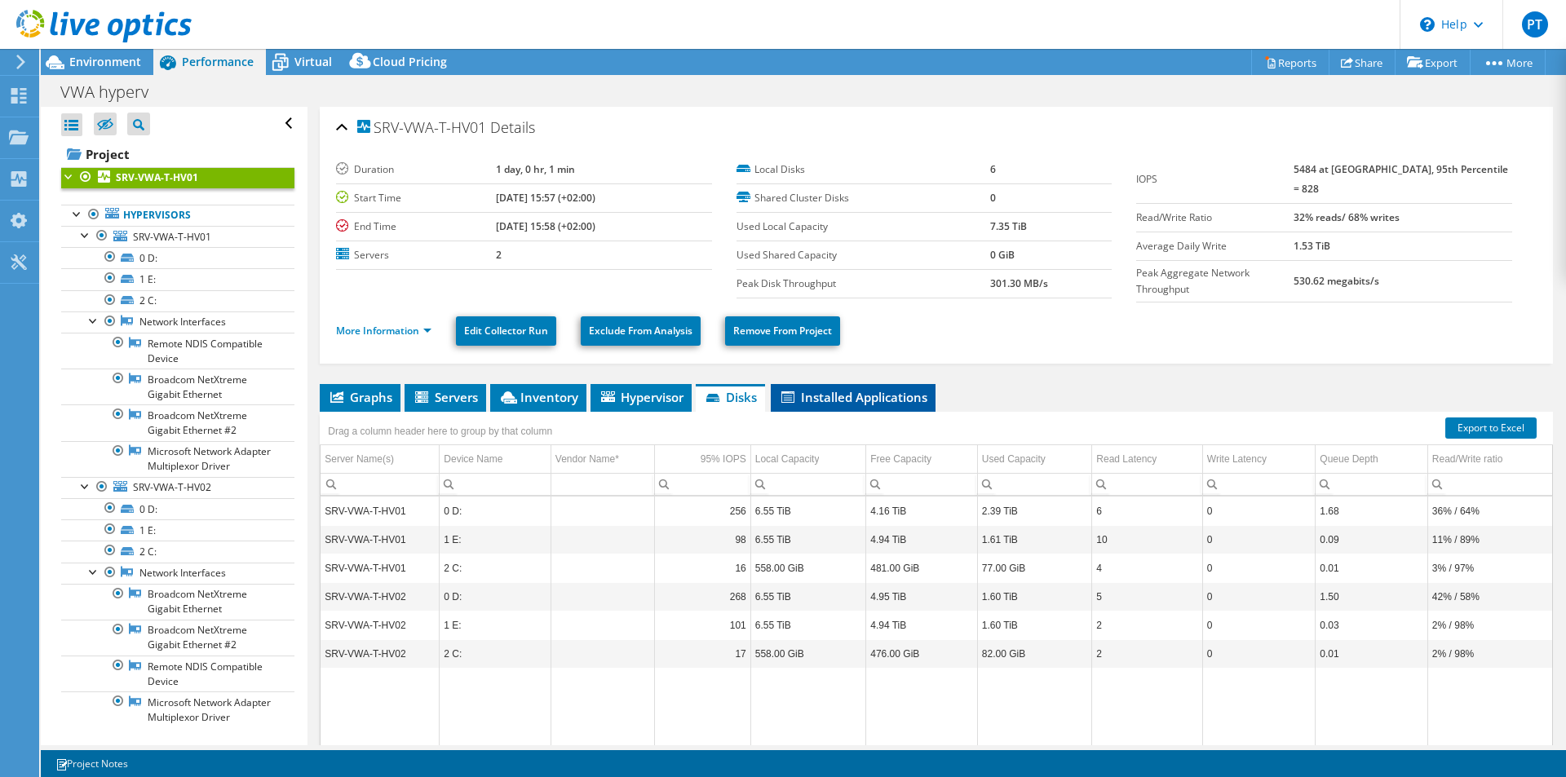
click at [828, 397] on span "Installed Applications" at bounding box center [853, 397] width 148 height 16
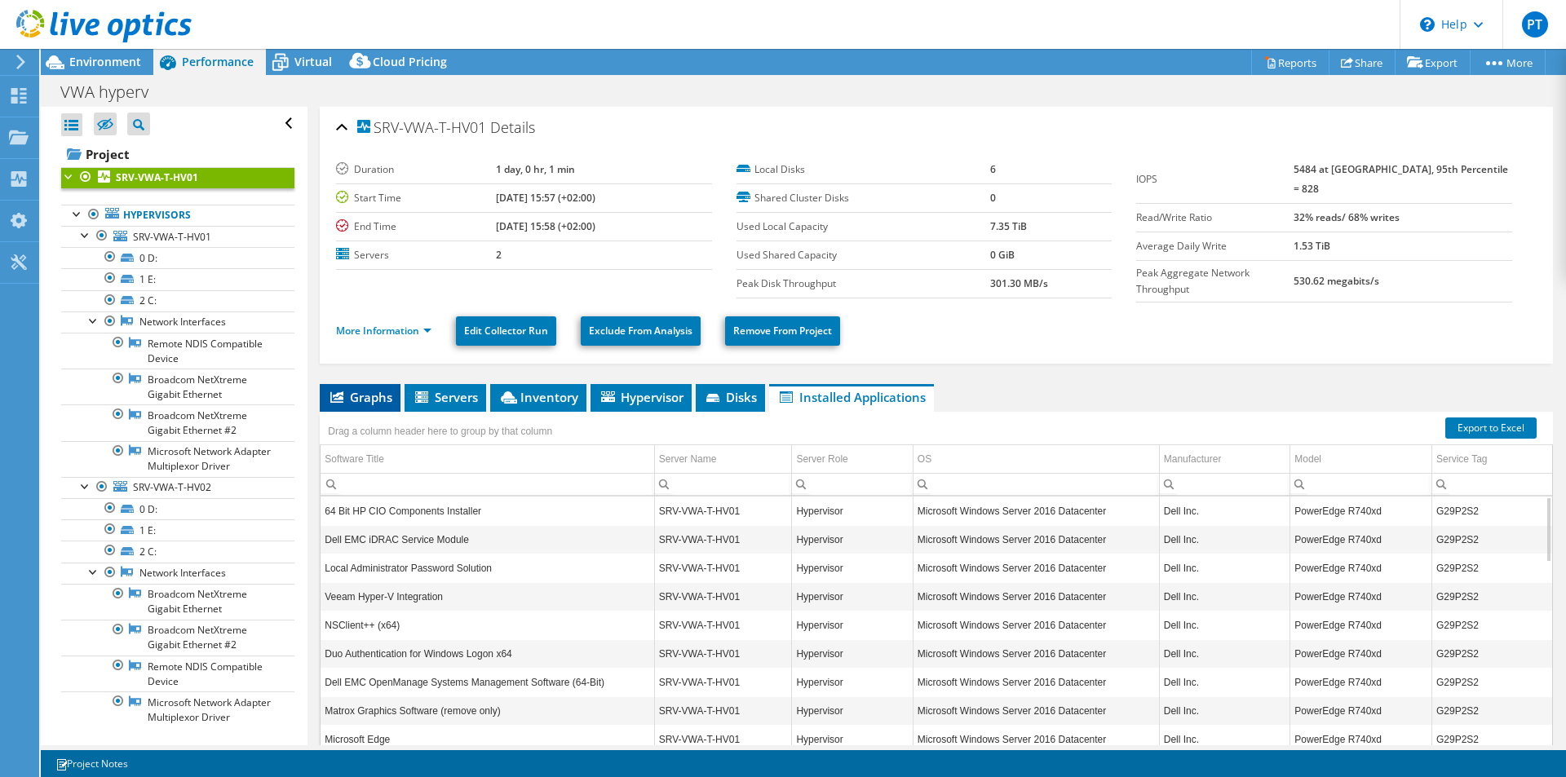
click at [364, 396] on span "Graphs" at bounding box center [360, 397] width 64 height 16
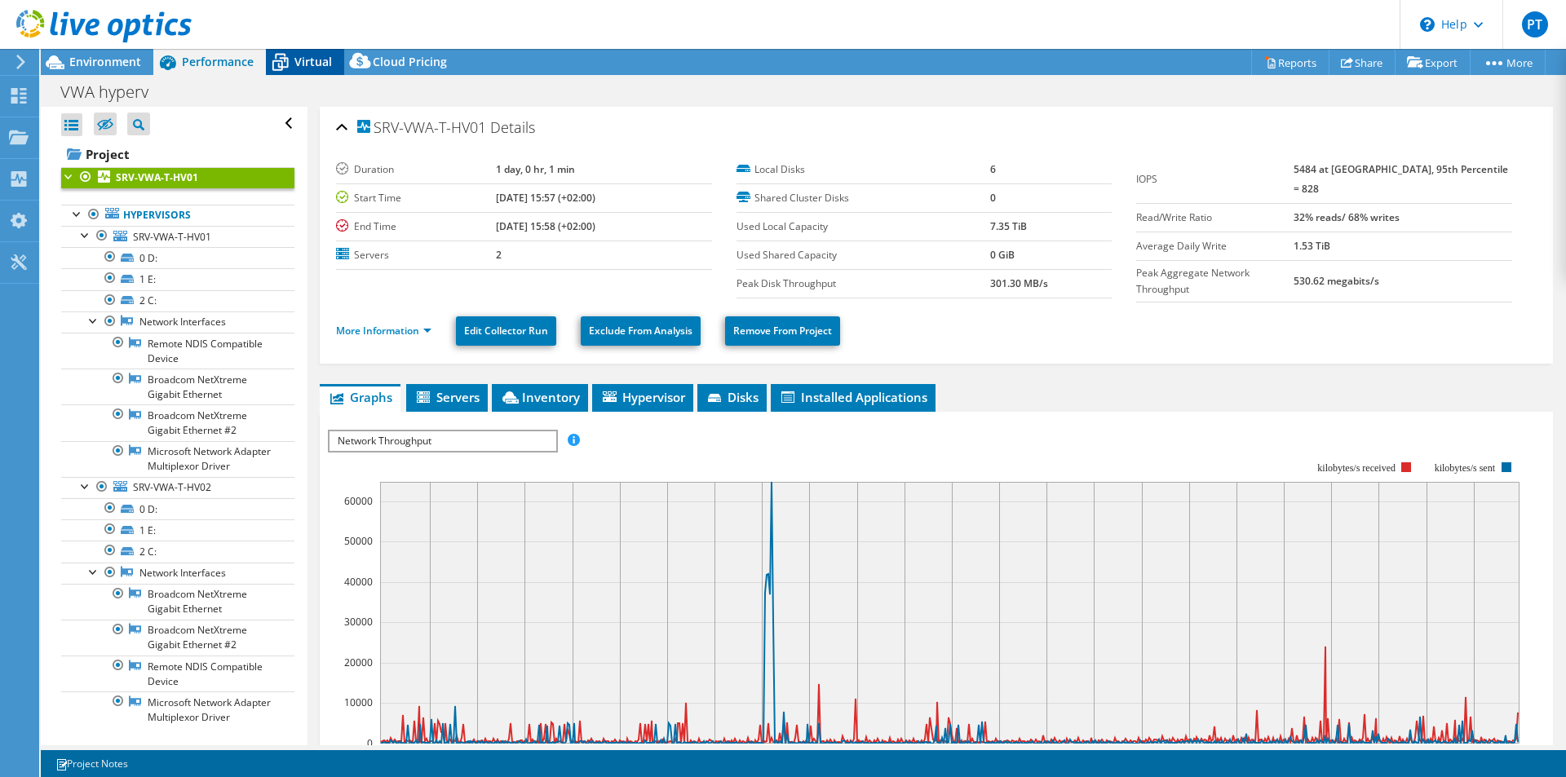
click at [299, 65] on span "Virtual" at bounding box center [313, 61] width 38 height 15
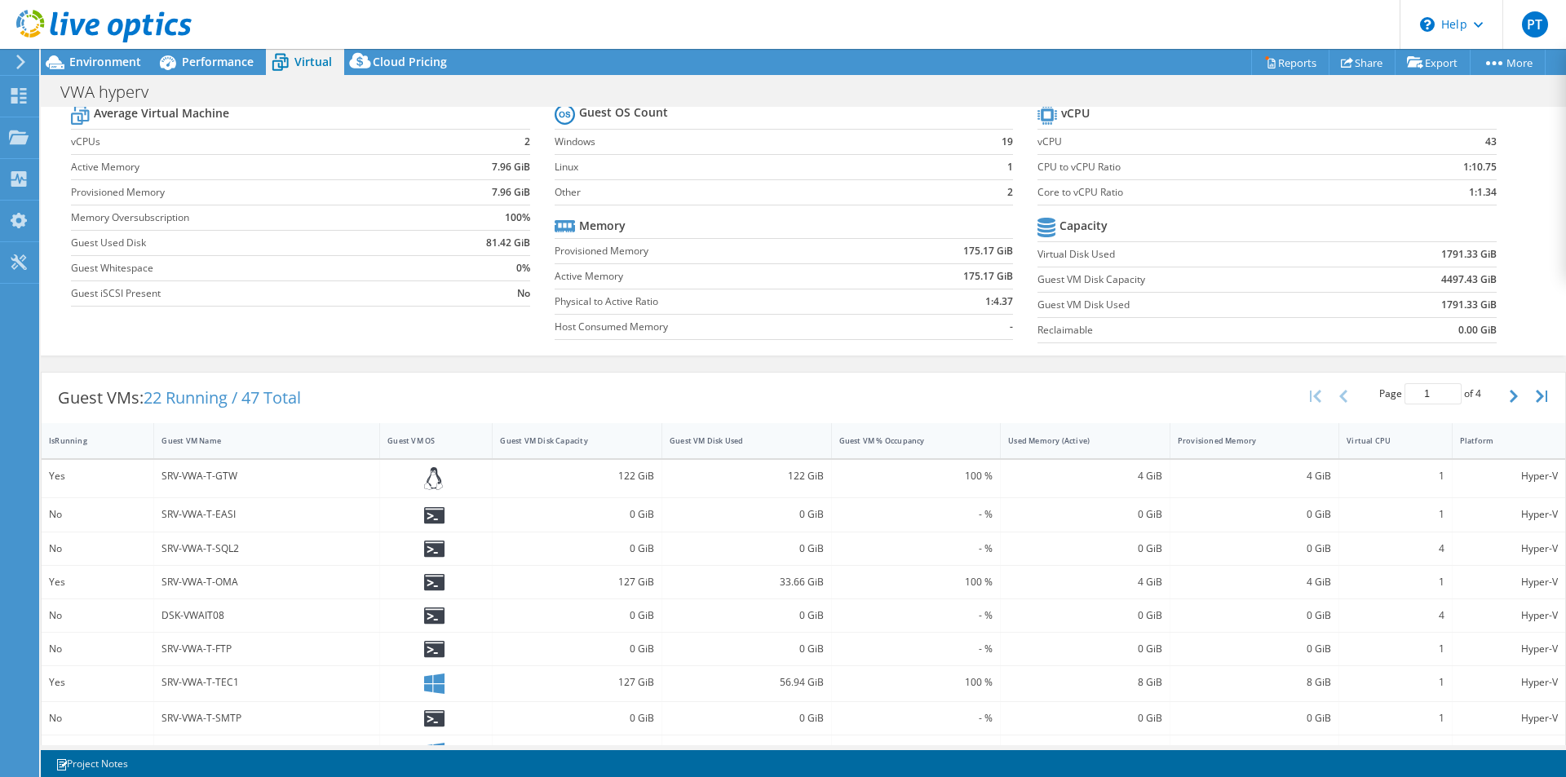
scroll to position [82, 0]
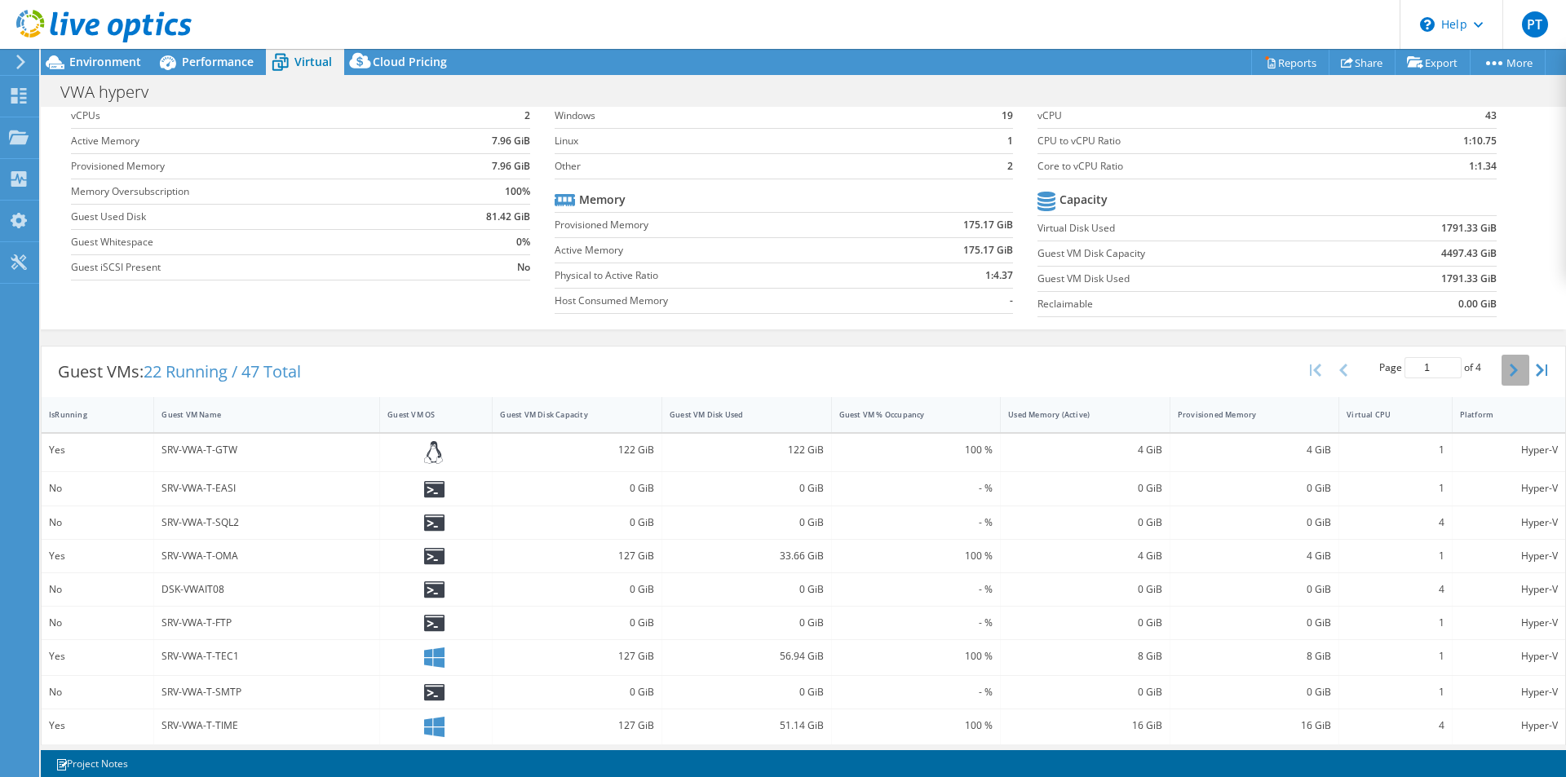
click at [1501, 374] on button "button" at bounding box center [1515, 370] width 28 height 31
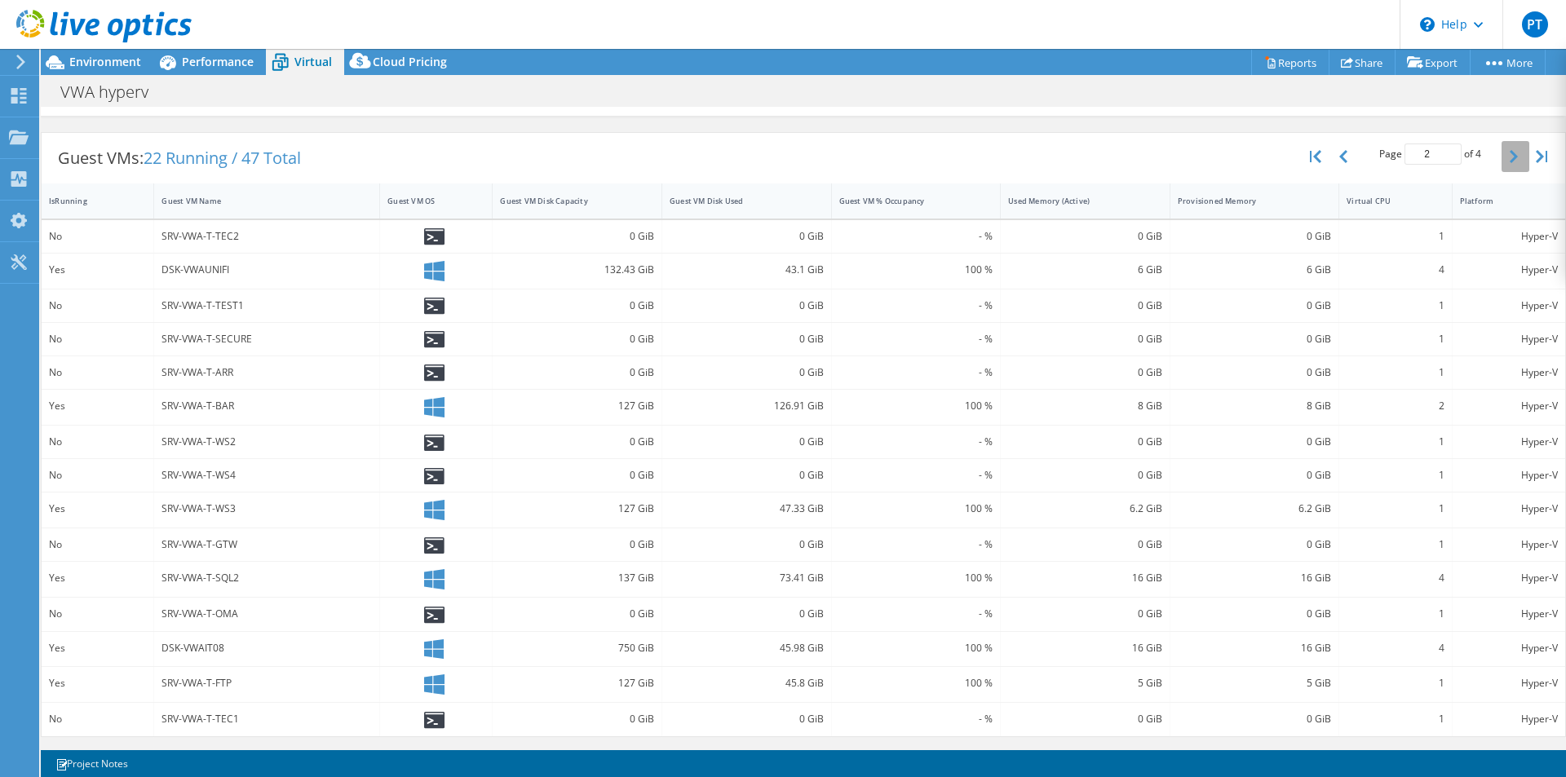
click at [1501, 155] on button "button" at bounding box center [1515, 156] width 28 height 31
click at [1509, 155] on icon "button" at bounding box center [1513, 156] width 8 height 13
type input "4"
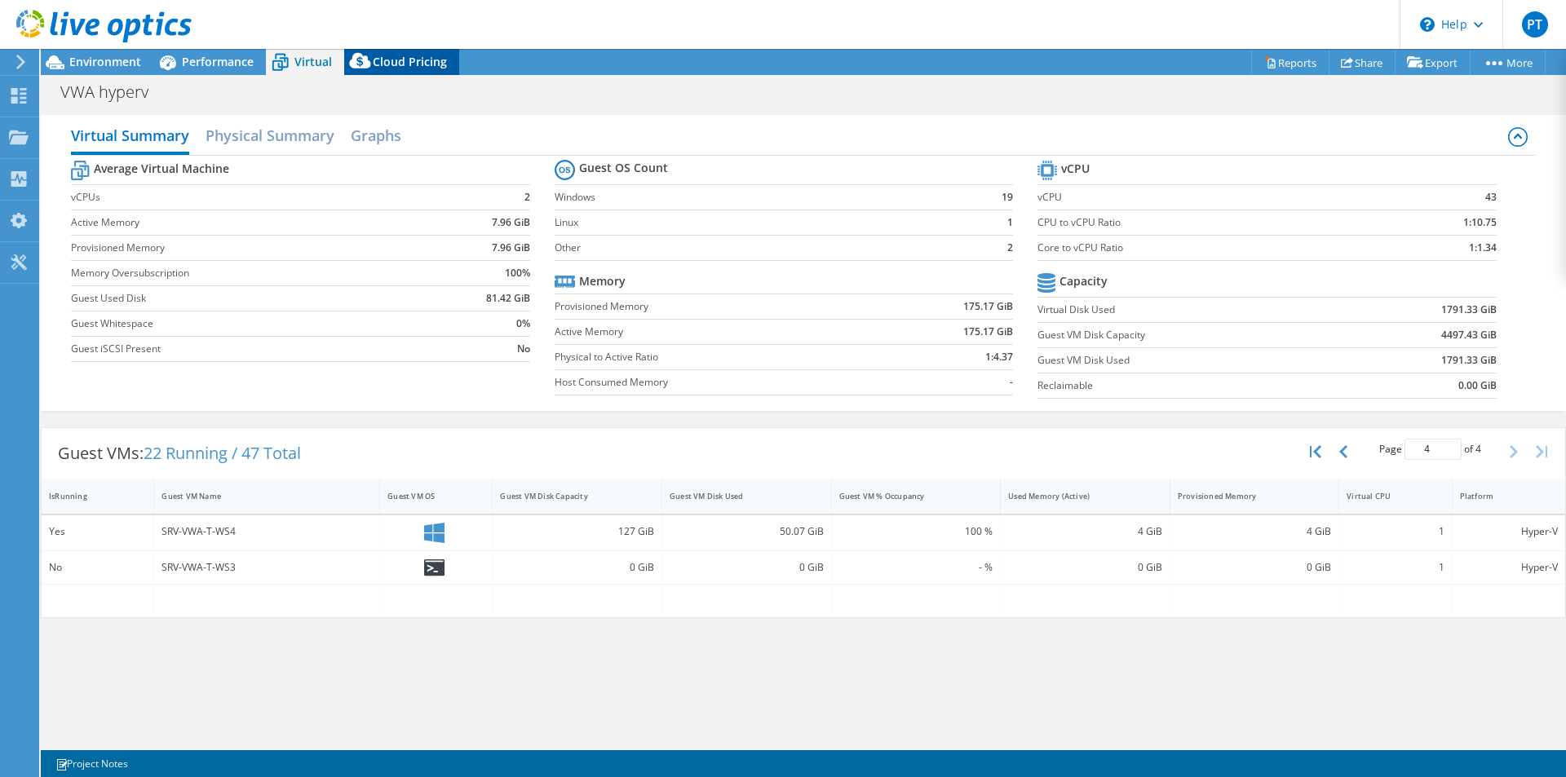
click at [391, 56] on span "Cloud Pricing" at bounding box center [410, 61] width 74 height 15
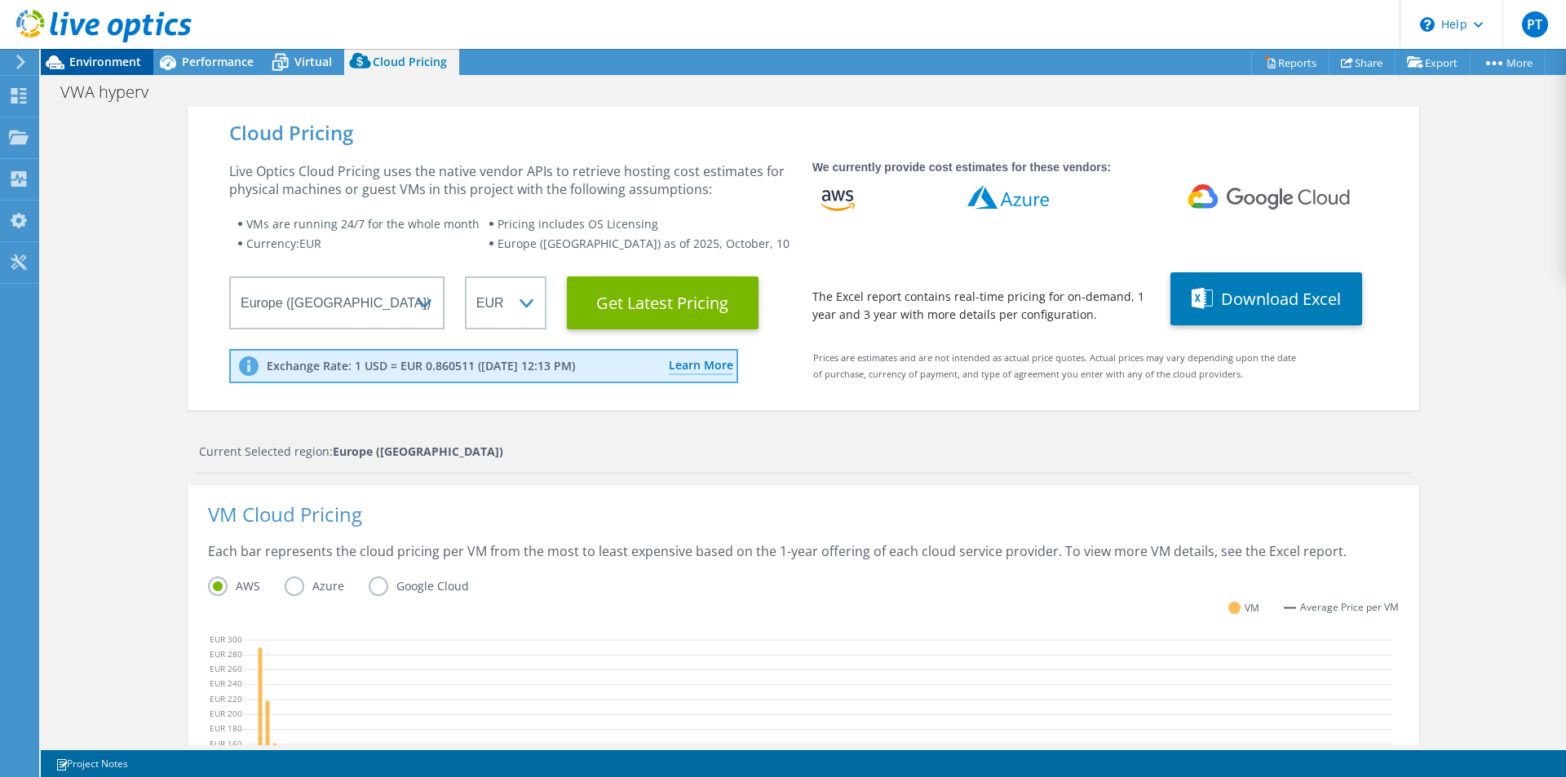
click at [103, 60] on span "Environment" at bounding box center [105, 61] width 72 height 15
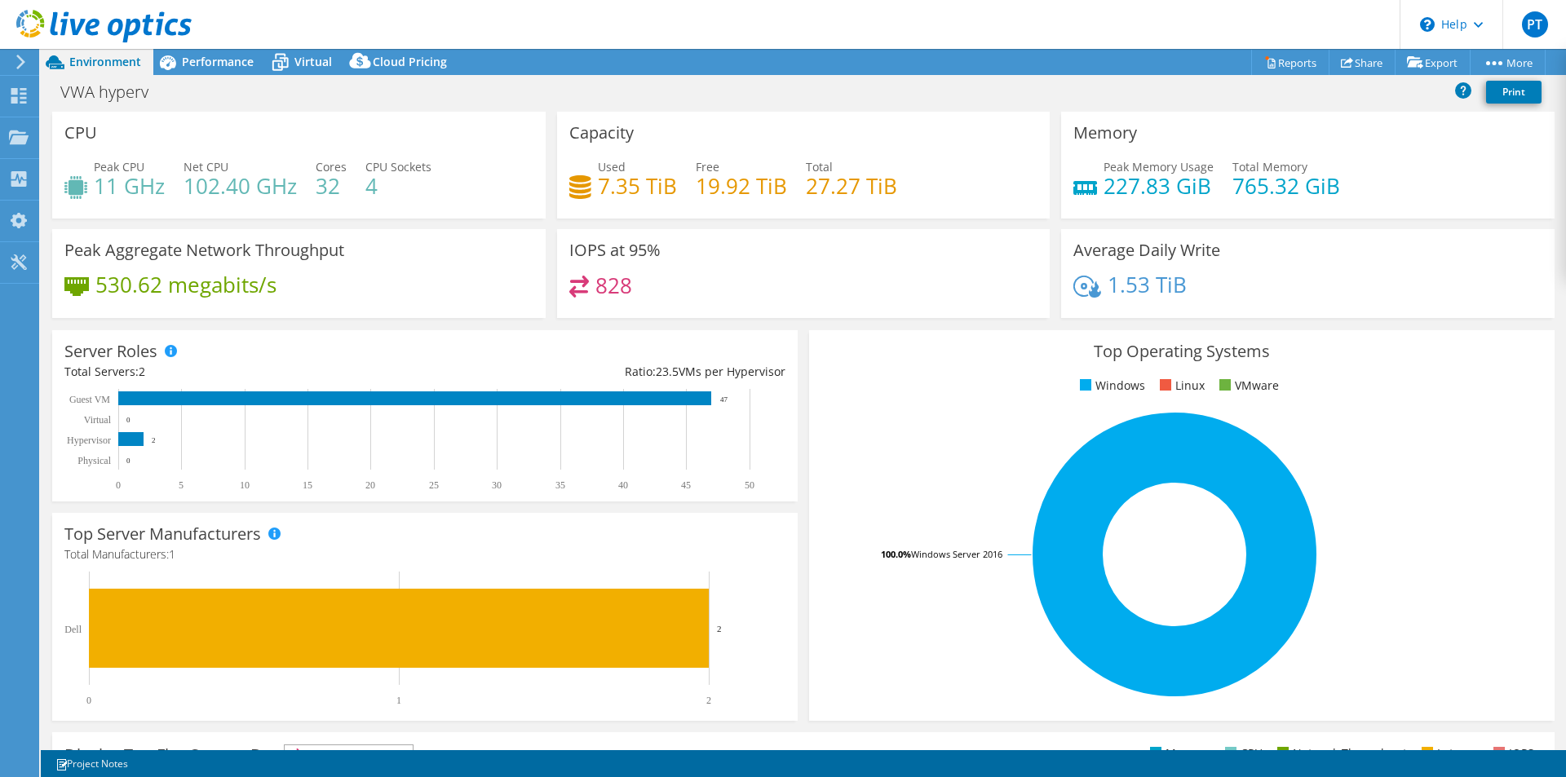
click at [204, 183] on h4 "102.40 GHz" at bounding box center [239, 186] width 113 height 18
click at [97, 183] on h4 "11 GHz" at bounding box center [129, 186] width 71 height 18
click at [141, 182] on h4 "11 GHz" at bounding box center [129, 186] width 71 height 18
drag, startPoint x: 161, startPoint y: 182, endPoint x: 202, endPoint y: 182, distance: 41.6
click at [161, 182] on h4 "11 GHz" at bounding box center [129, 186] width 71 height 18
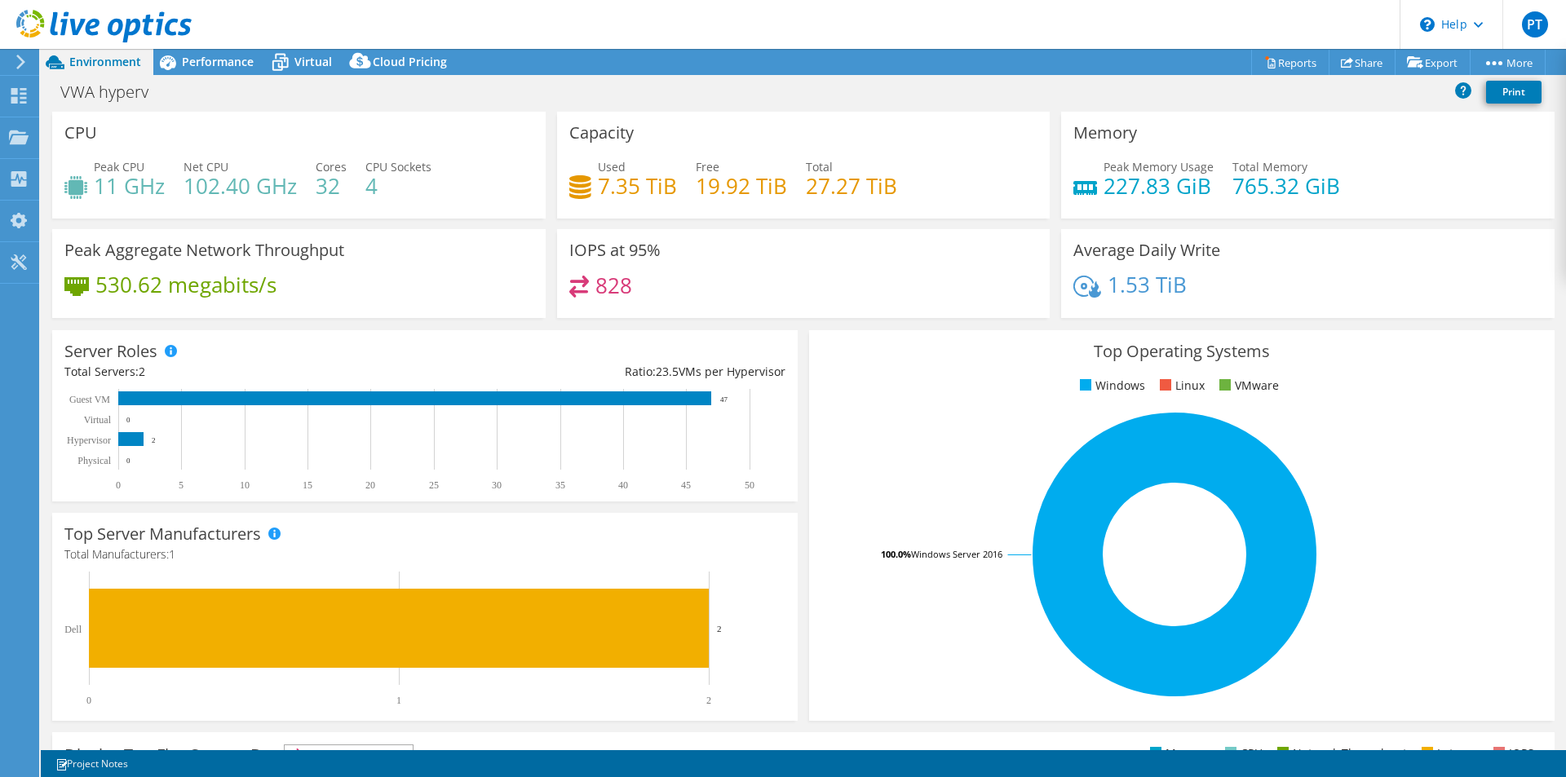
click at [1128, 185] on h4 "227.83 GiB" at bounding box center [1158, 186] width 110 height 18
click at [1073, 179] on div "Peak Memory Usage 227.83 GiB" at bounding box center [1143, 176] width 140 height 37
click at [1073, 181] on icon at bounding box center [1085, 188] width 24 height 14
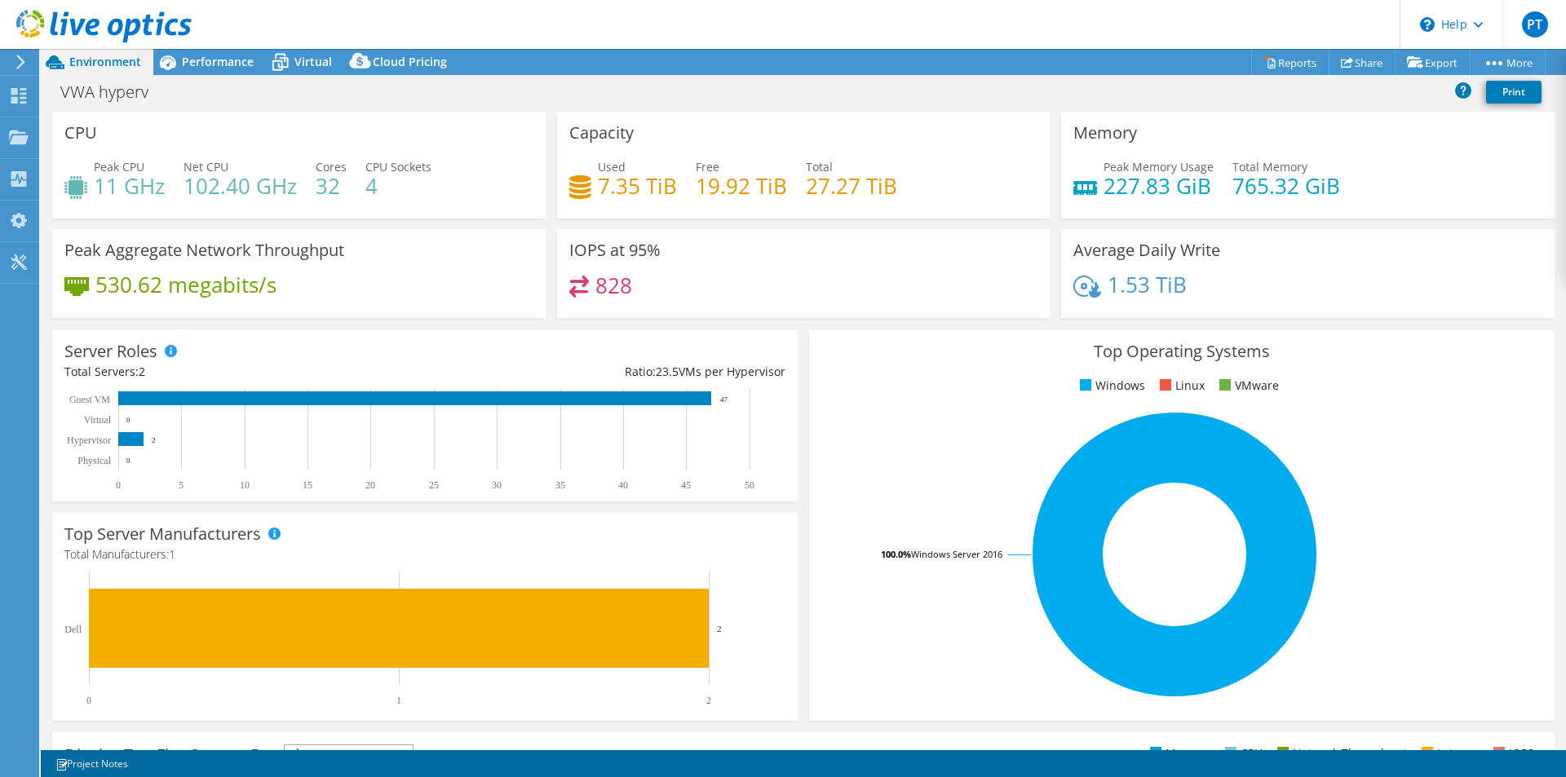
click at [1076, 183] on icon at bounding box center [1085, 188] width 24 height 14
click at [1079, 185] on icon at bounding box center [1085, 188] width 24 height 14
